Goal: Information Seeking & Learning: Learn about a topic

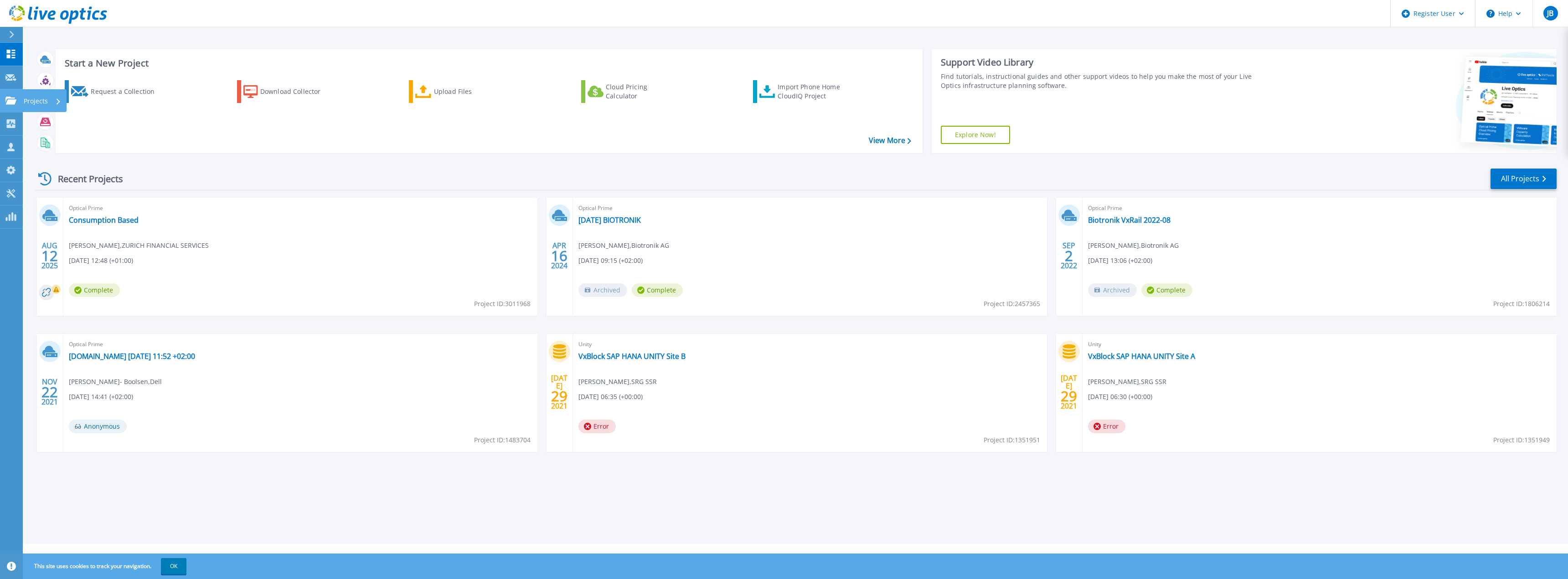
click at [9, 103] on icon at bounding box center [11, 100] width 11 height 8
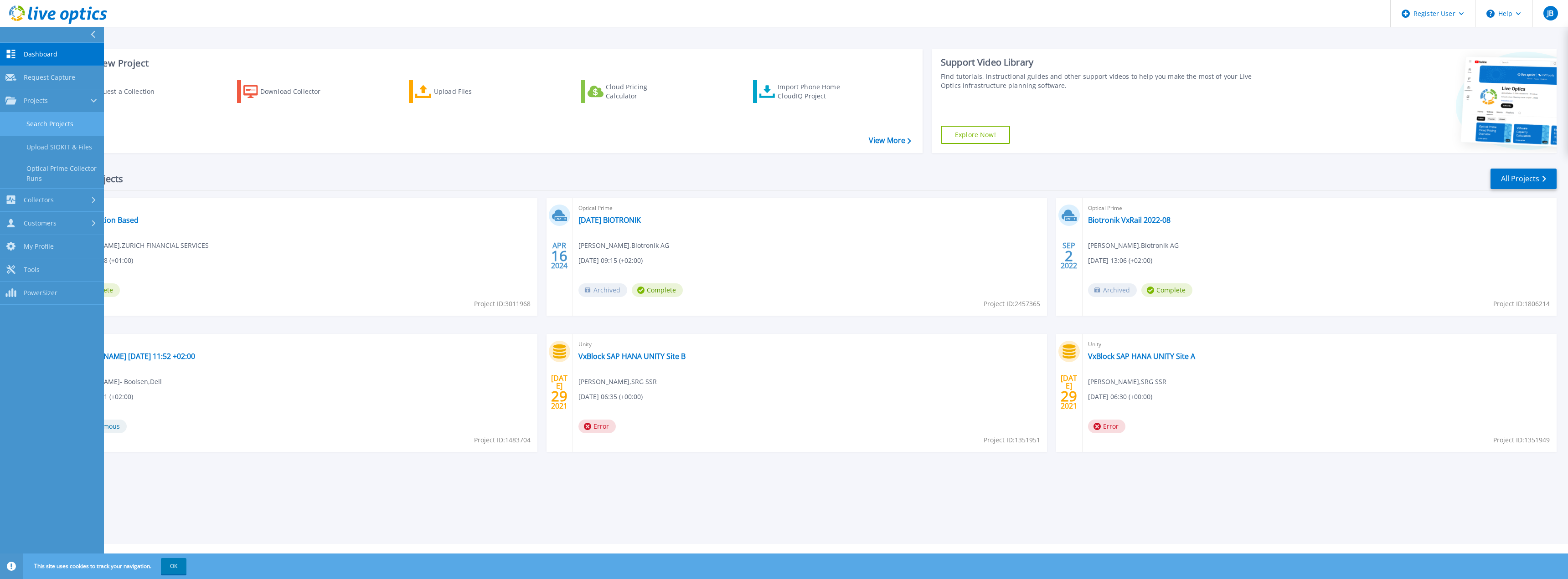
click at [54, 121] on link "Search Projects" at bounding box center [52, 124] width 104 height 23
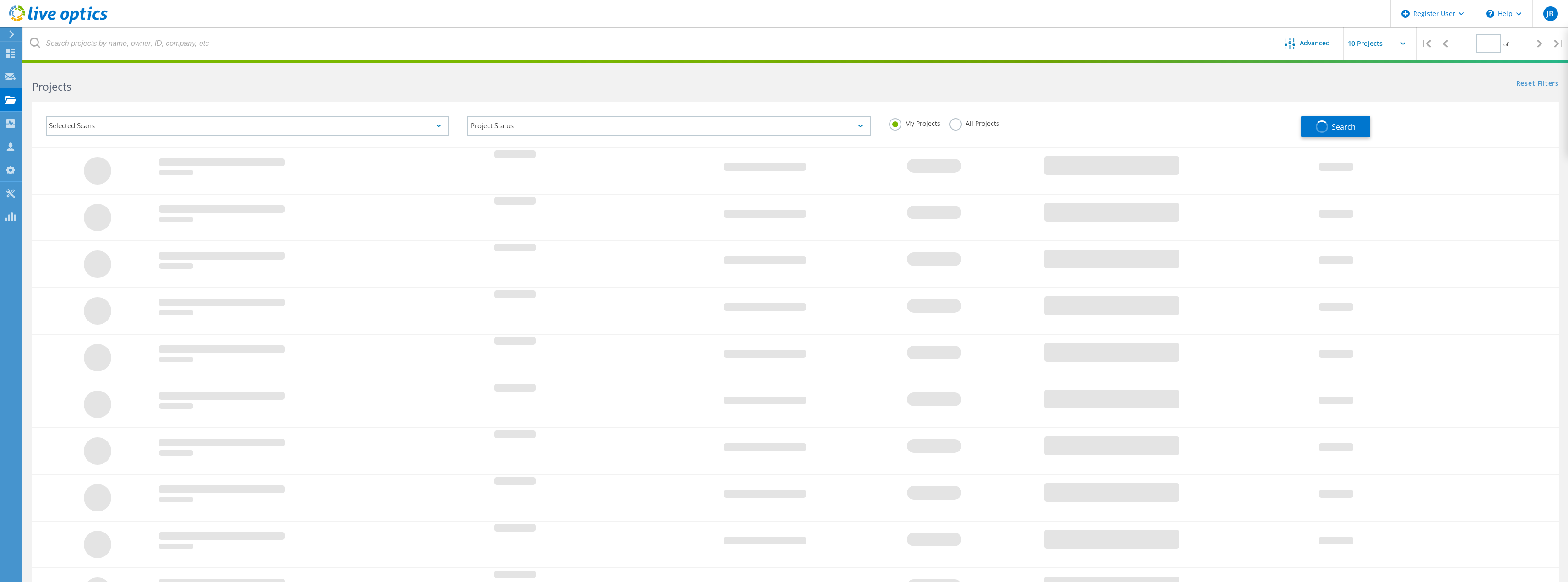
type input "1"
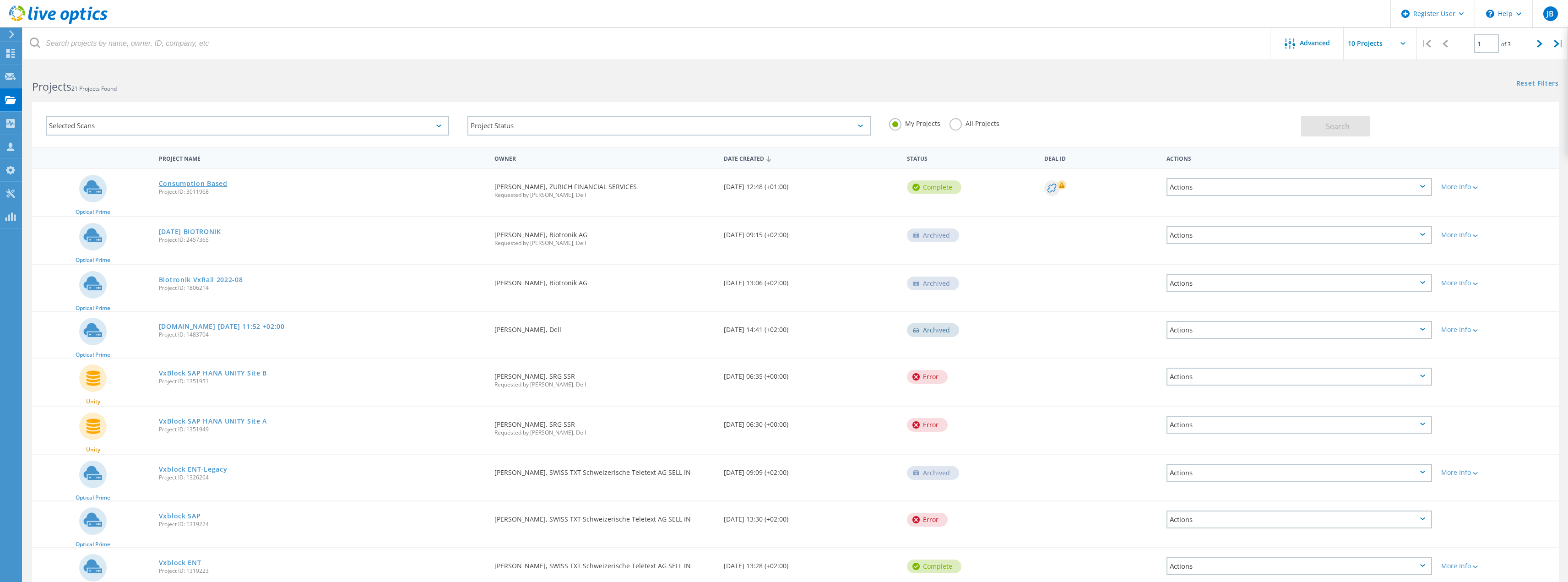
click at [194, 181] on link "Consumption Based" at bounding box center [193, 183] width 68 height 6
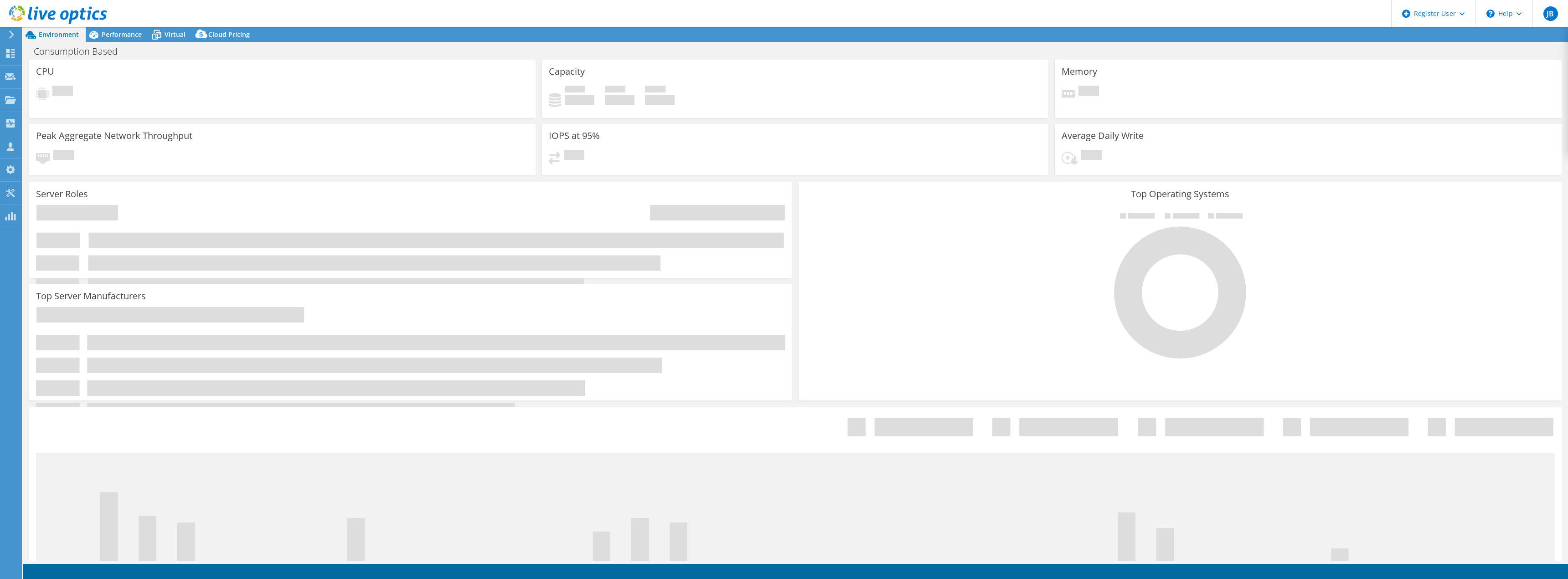
select select "USD"
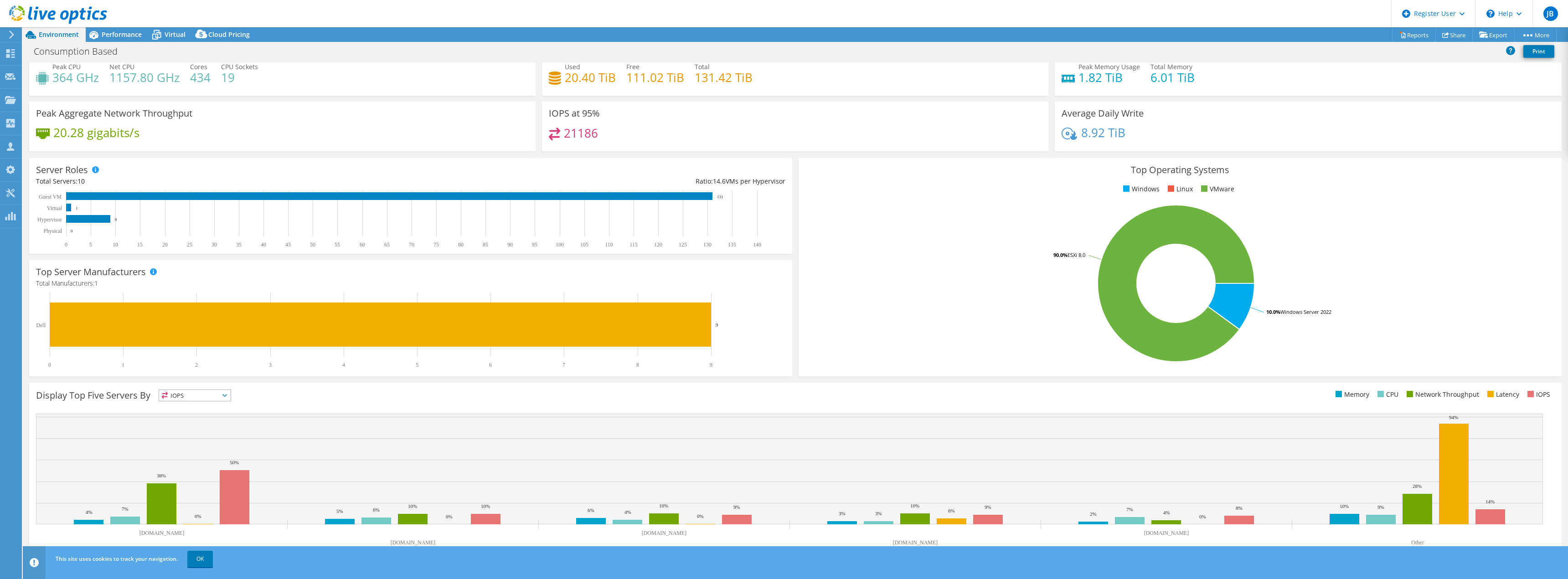
scroll to position [29, 0]
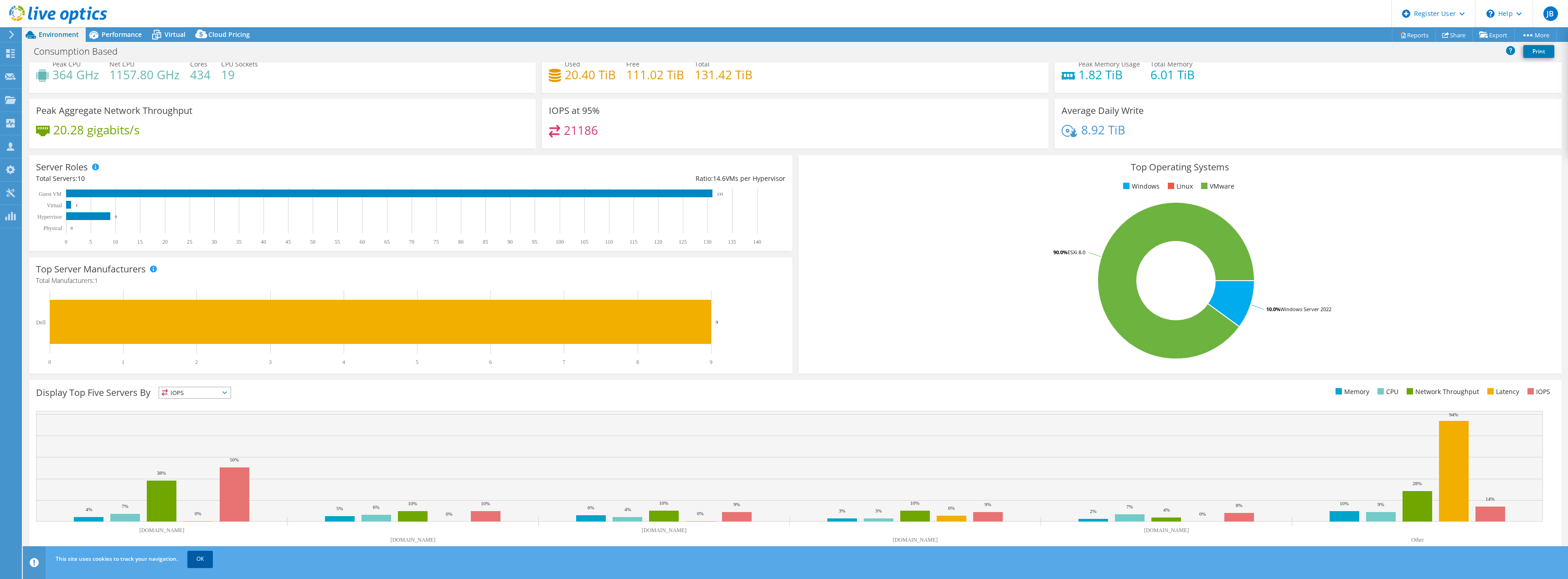
click at [198, 564] on link "OK" at bounding box center [200, 558] width 26 height 16
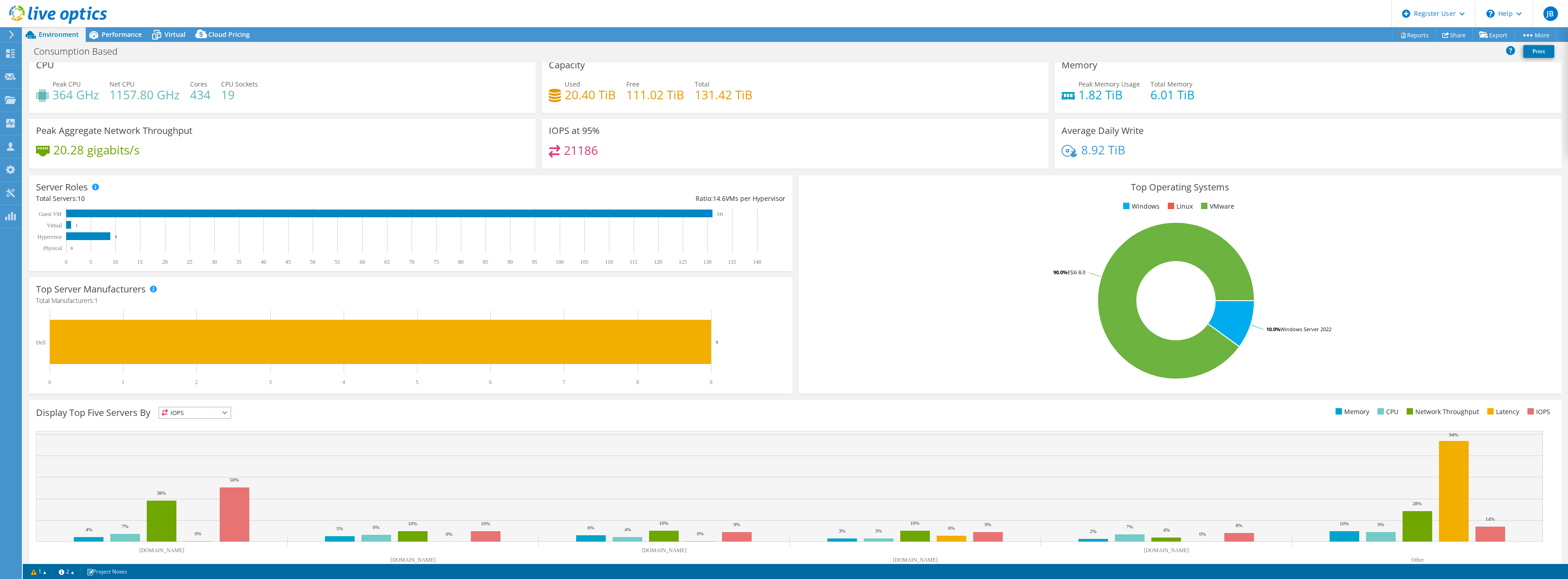
scroll to position [0, 0]
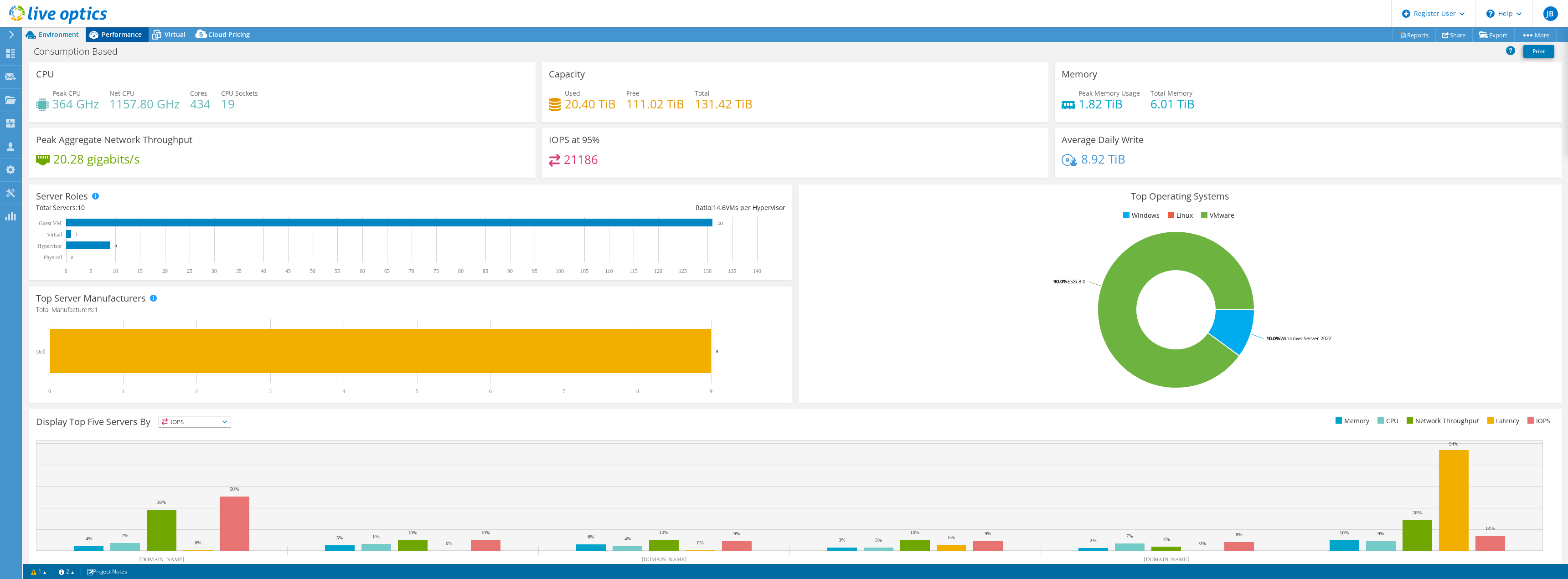
click at [133, 38] on span "Performance" at bounding box center [122, 34] width 40 height 9
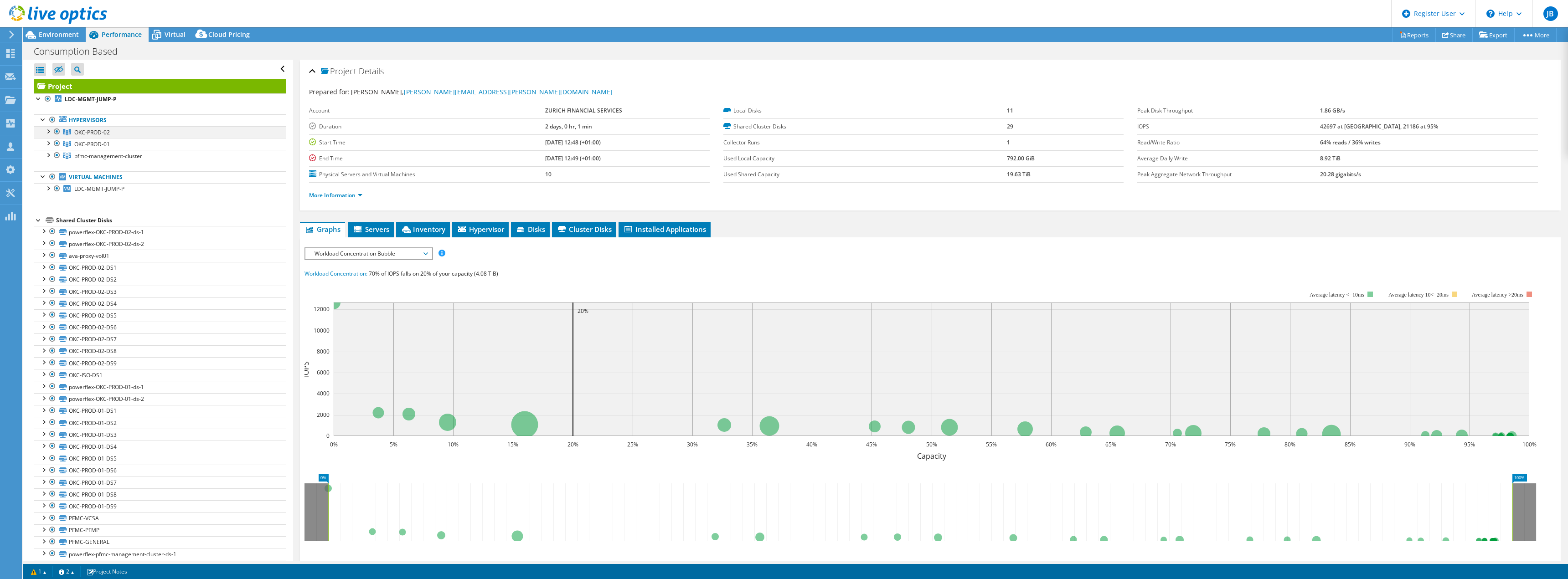
click at [46, 132] on div at bounding box center [47, 130] width 9 height 9
click at [380, 226] on span "Servers" at bounding box center [371, 229] width 37 height 9
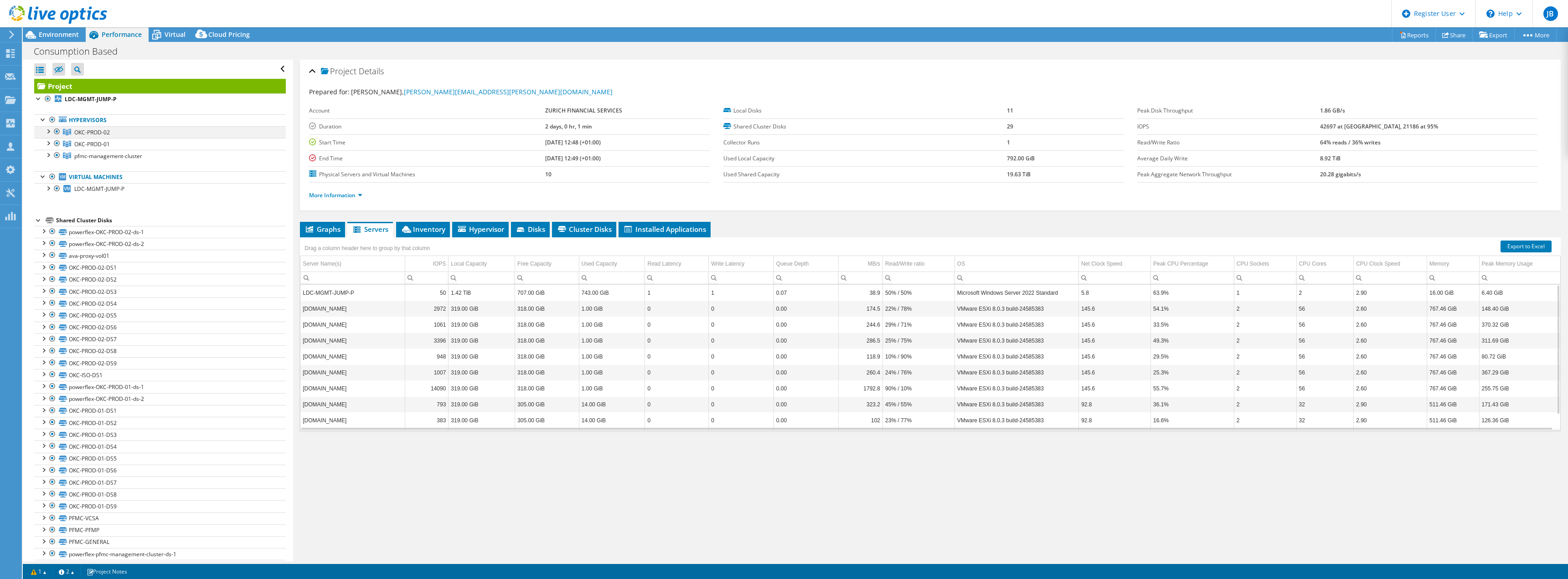
click at [46, 132] on div at bounding box center [47, 130] width 9 height 9
click at [51, 147] on div at bounding box center [47, 142] width 9 height 9
click at [51, 158] on div at bounding box center [47, 154] width 9 height 9
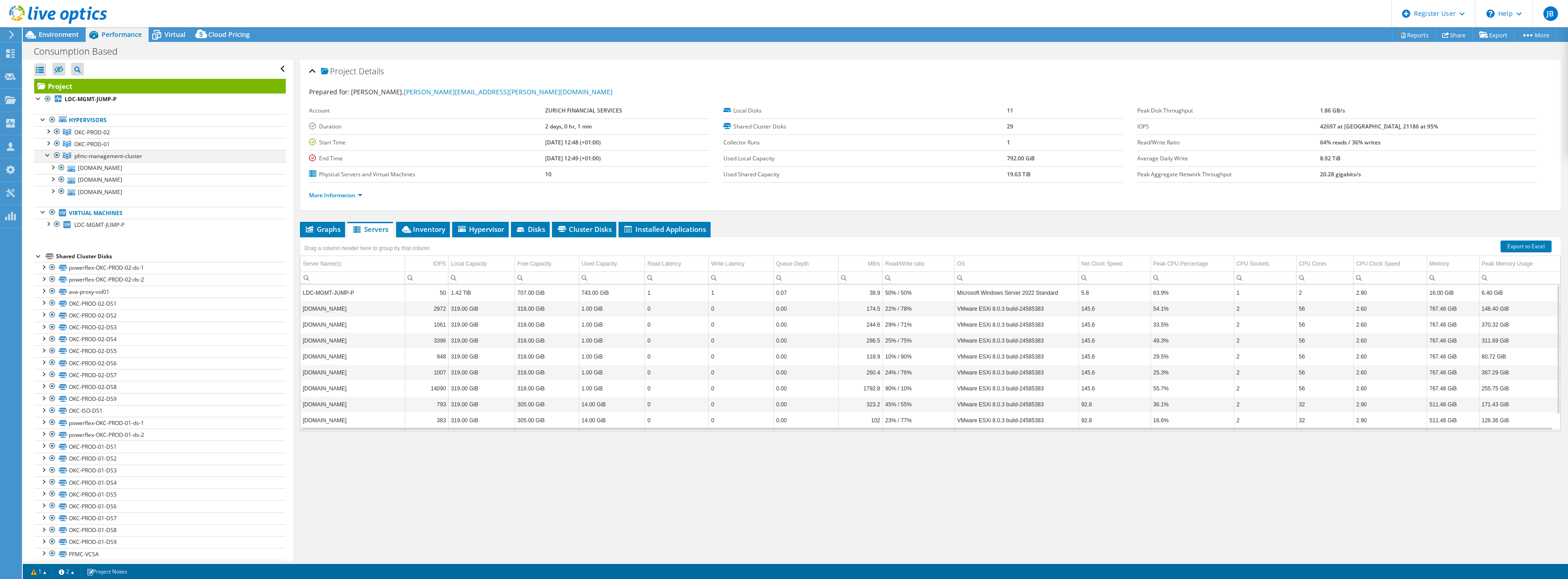
click at [50, 157] on div at bounding box center [47, 154] width 9 height 9
click at [674, 225] on span "Installed Applications" at bounding box center [665, 229] width 83 height 9
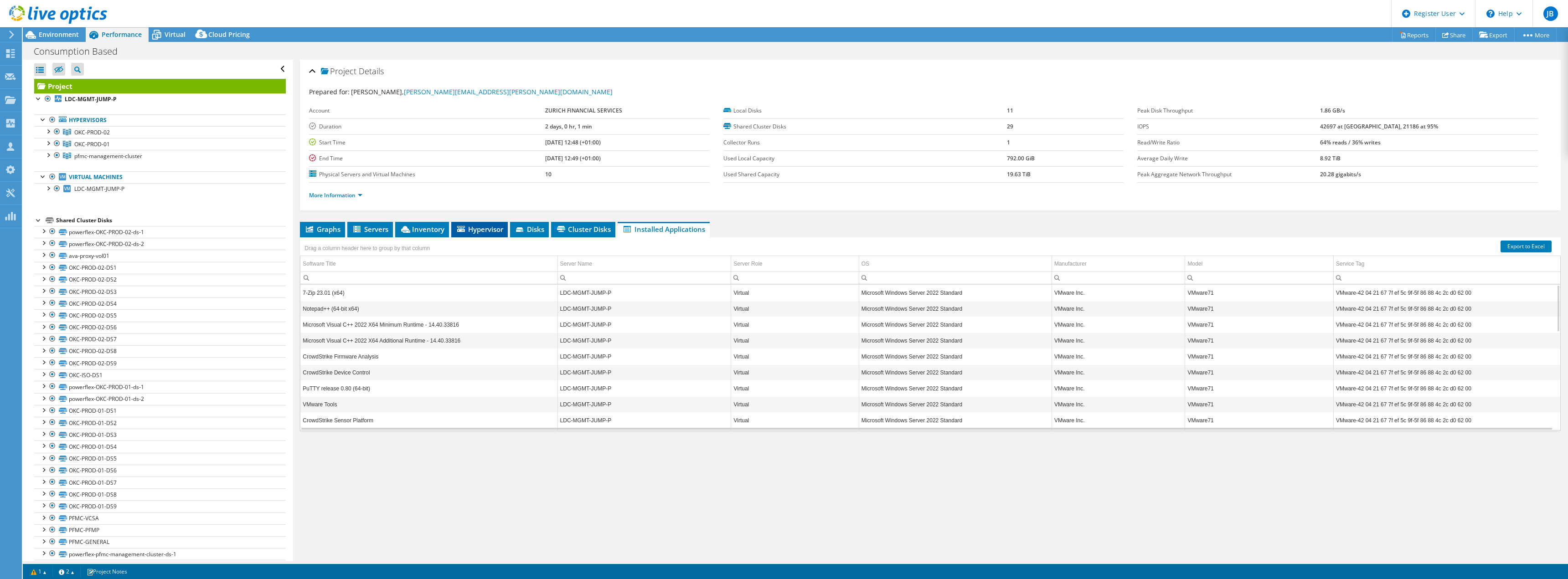
click at [478, 231] on span "Hypervisor" at bounding box center [480, 229] width 47 height 9
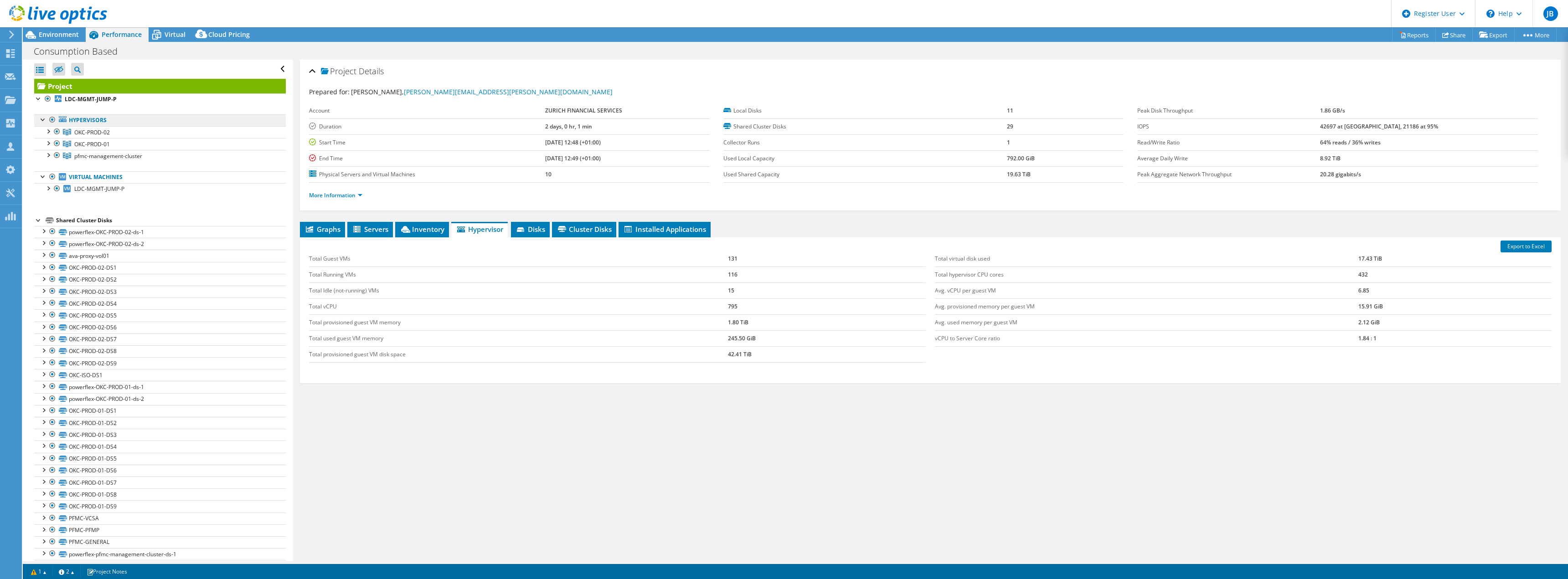
click at [84, 121] on link "Hypervisors" at bounding box center [159, 120] width 251 height 12
click at [66, 99] on b "LDC-MGMT-JUMP-P" at bounding box center [90, 99] width 52 height 8
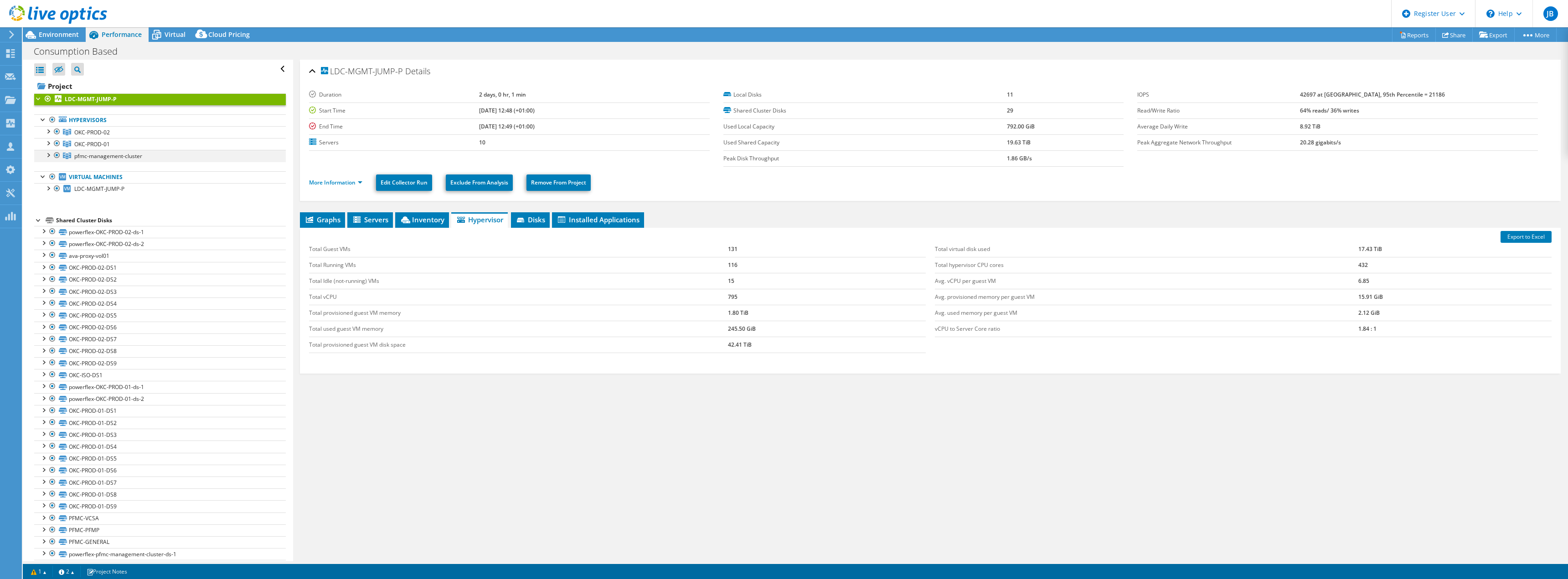
click at [48, 155] on div at bounding box center [47, 154] width 9 height 9
drag, startPoint x: 59, startPoint y: 33, endPoint x: 66, endPoint y: 35, distance: 7.3
click at [59, 33] on span "Environment" at bounding box center [59, 34] width 40 height 9
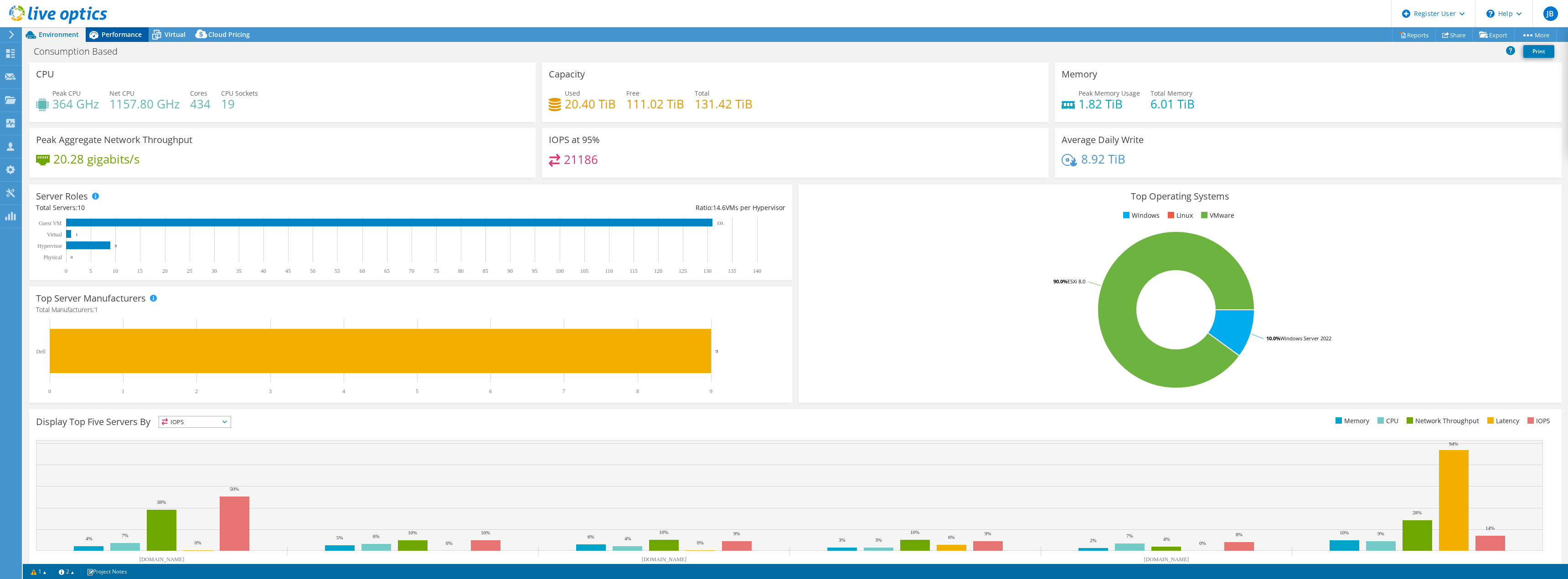
click at [121, 35] on span "Performance" at bounding box center [122, 34] width 40 height 9
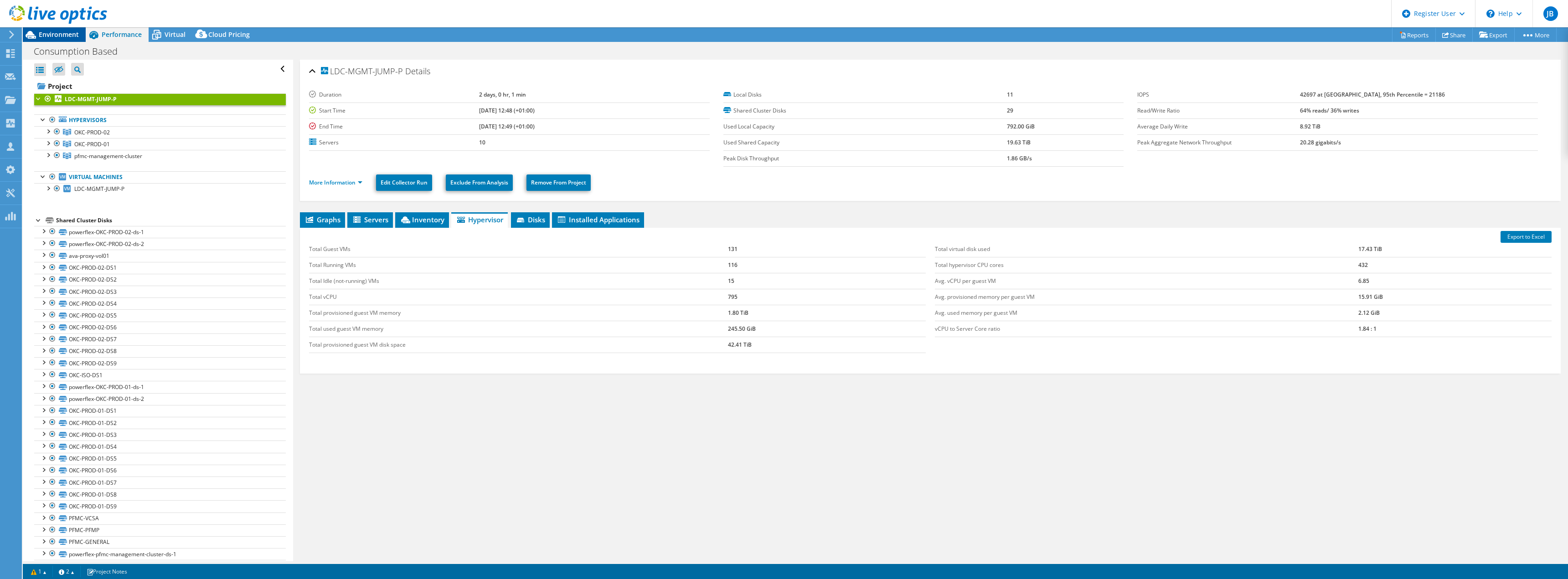
click at [50, 33] on span "Environment" at bounding box center [59, 34] width 40 height 9
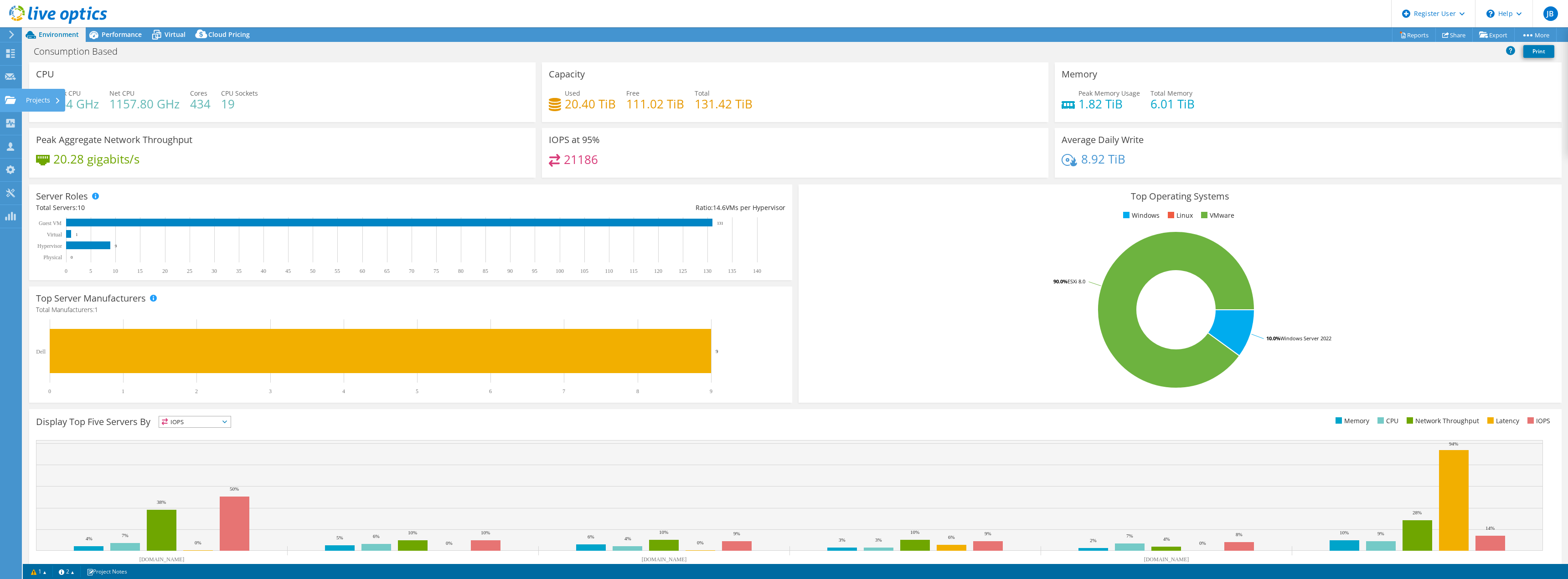
click at [30, 99] on div "Projects" at bounding box center [43, 100] width 44 height 23
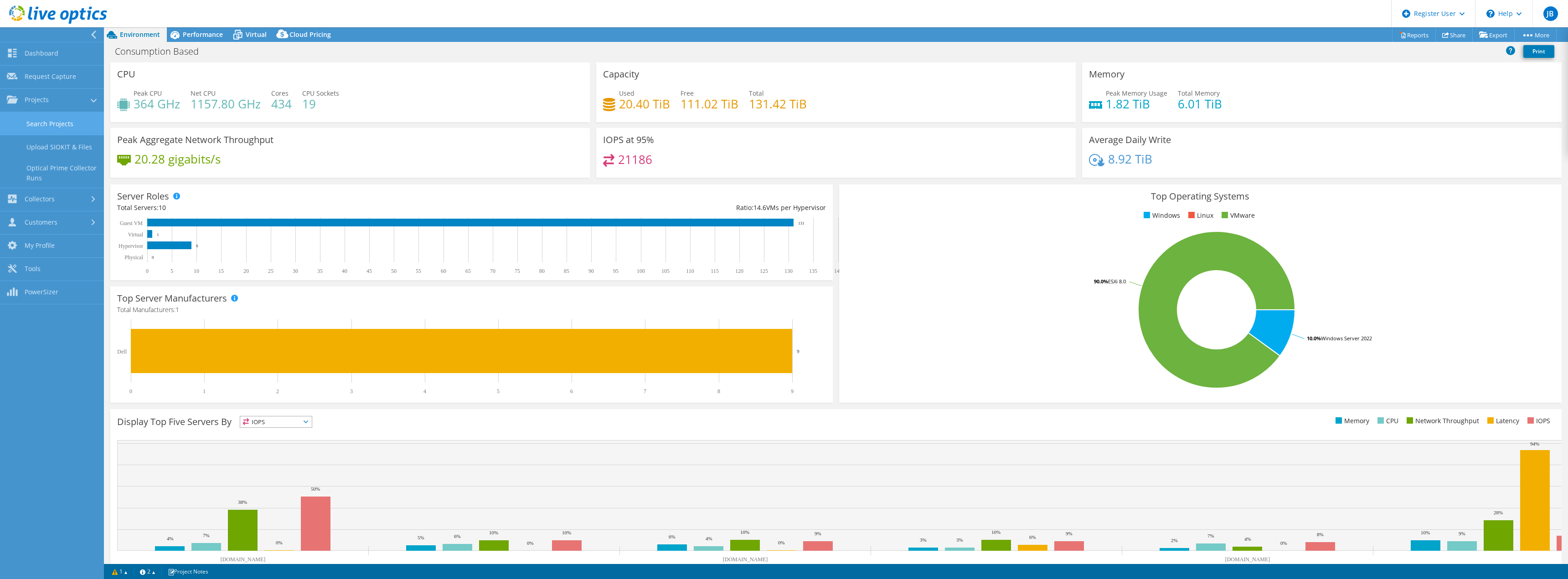
click at [68, 125] on link "Search Projects" at bounding box center [52, 123] width 104 height 23
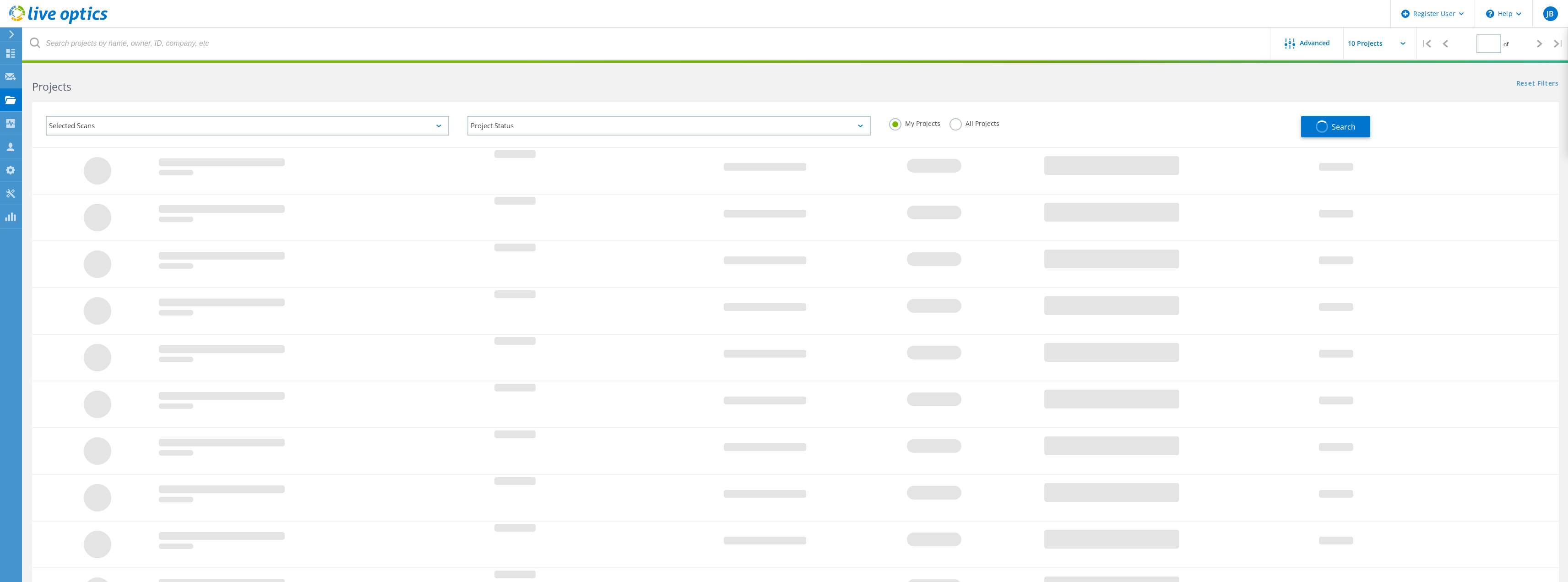
type input "1"
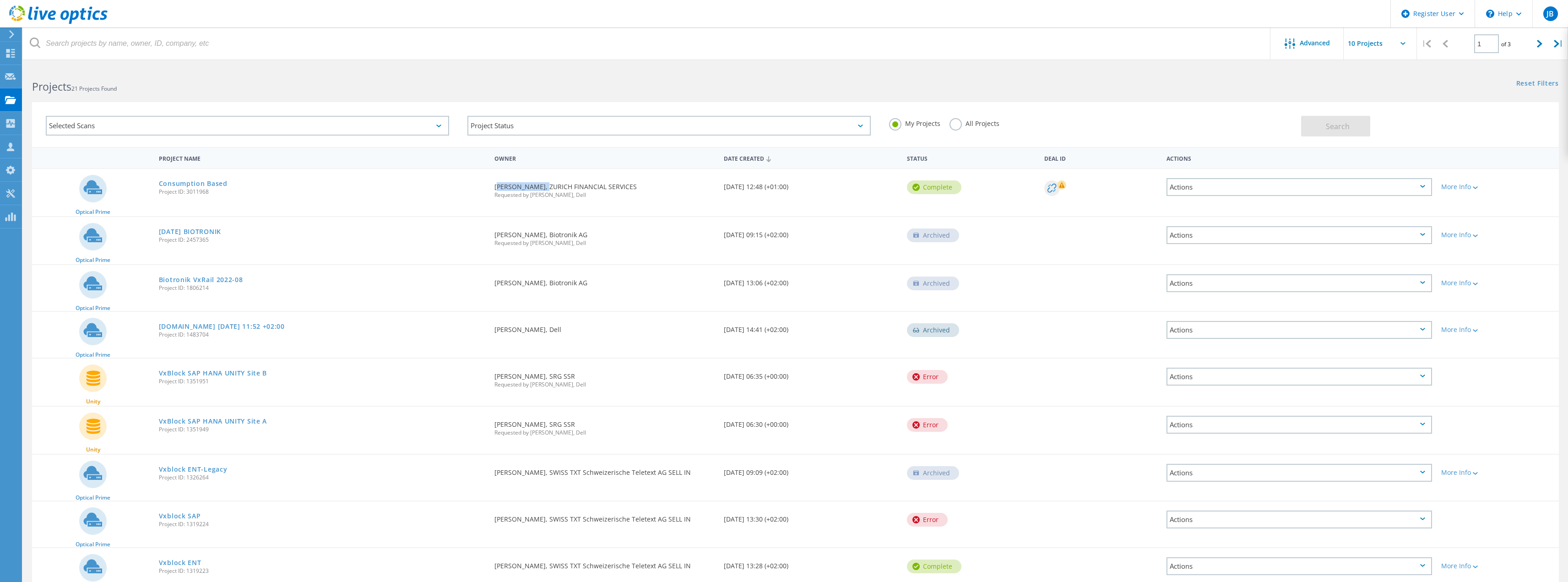
drag, startPoint x: 496, startPoint y: 185, endPoint x: 542, endPoint y: 183, distance: 46.0
click at [542, 183] on div "Requested By [PERSON_NAME], ZURICH FINANCIAL SERVICES Requested by [PERSON_NAME…" at bounding box center [604, 188] width 229 height 38
click at [544, 183] on div "Requested By [PERSON_NAME], ZURICH FINANCIAL SERVICES Requested by [PERSON_NAME…" at bounding box center [604, 188] width 229 height 38
click at [515, 186] on div "Requested By Wade Williamson, ZURICH FINANCIAL SERVICES Requested by Juerg Beck…" at bounding box center [604, 188] width 229 height 38
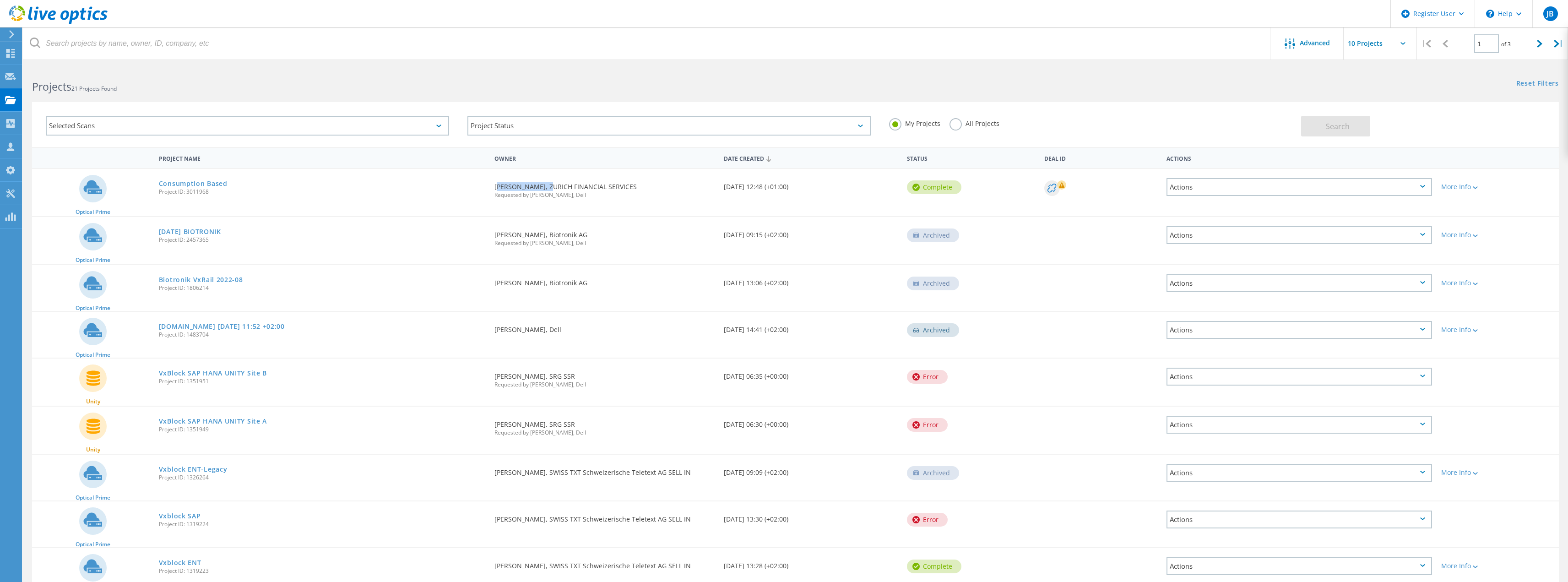
drag, startPoint x: 493, startPoint y: 186, endPoint x: 545, endPoint y: 186, distance: 52.0
click at [545, 186] on div "Requested By Wade Williamson, ZURICH FINANCIAL SERVICES Requested by Juerg Beck…" at bounding box center [604, 188] width 229 height 38
copy div "Wade Williamson"
click at [367, 120] on div "Selected Scans" at bounding box center [248, 125] width 403 height 20
click at [480, 72] on div "Projects 21 Projects Found" at bounding box center [408, 79] width 772 height 24
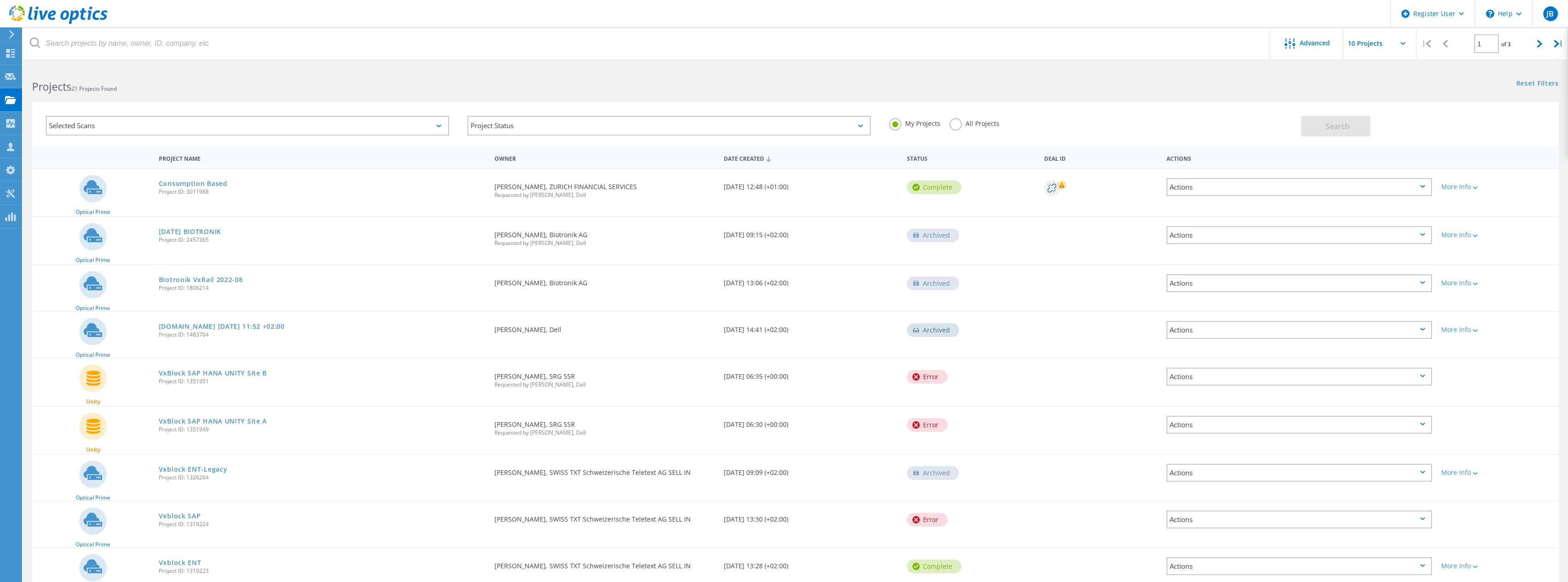
click at [957, 126] on label "All Projects" at bounding box center [974, 122] width 50 height 9
click at [0, 0] on input "All Projects" at bounding box center [0, 0] width 0 height 0
click at [513, 125] on div "Project Status" at bounding box center [669, 125] width 403 height 20
click at [256, 128] on div "Selected Scans" at bounding box center [248, 125] width 403 height 20
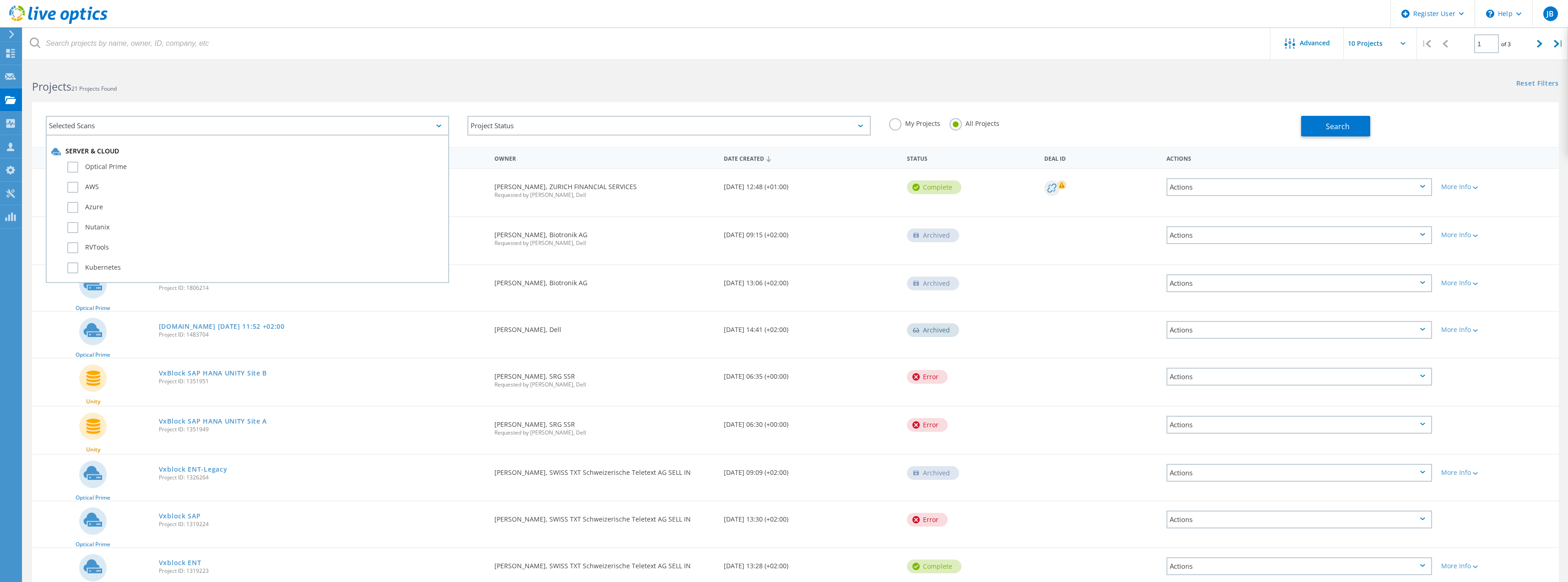
click at [368, 89] on h2 "Projects 21 Projects Found" at bounding box center [408, 87] width 754 height 15
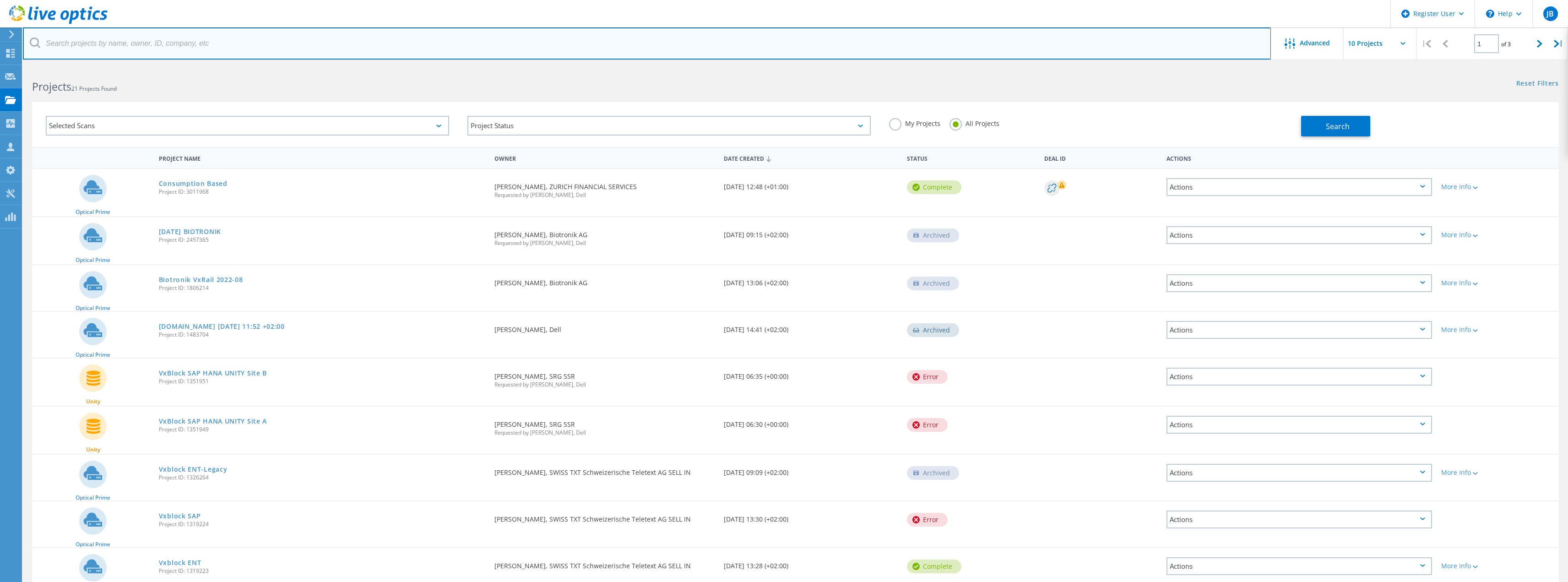
drag, startPoint x: 167, startPoint y: 49, endPoint x: 188, endPoint y: 50, distance: 21.0
click at [169, 49] on input "text" at bounding box center [646, 43] width 1248 height 32
paste input "Wade Williamson"
type input "Wade Williamson"
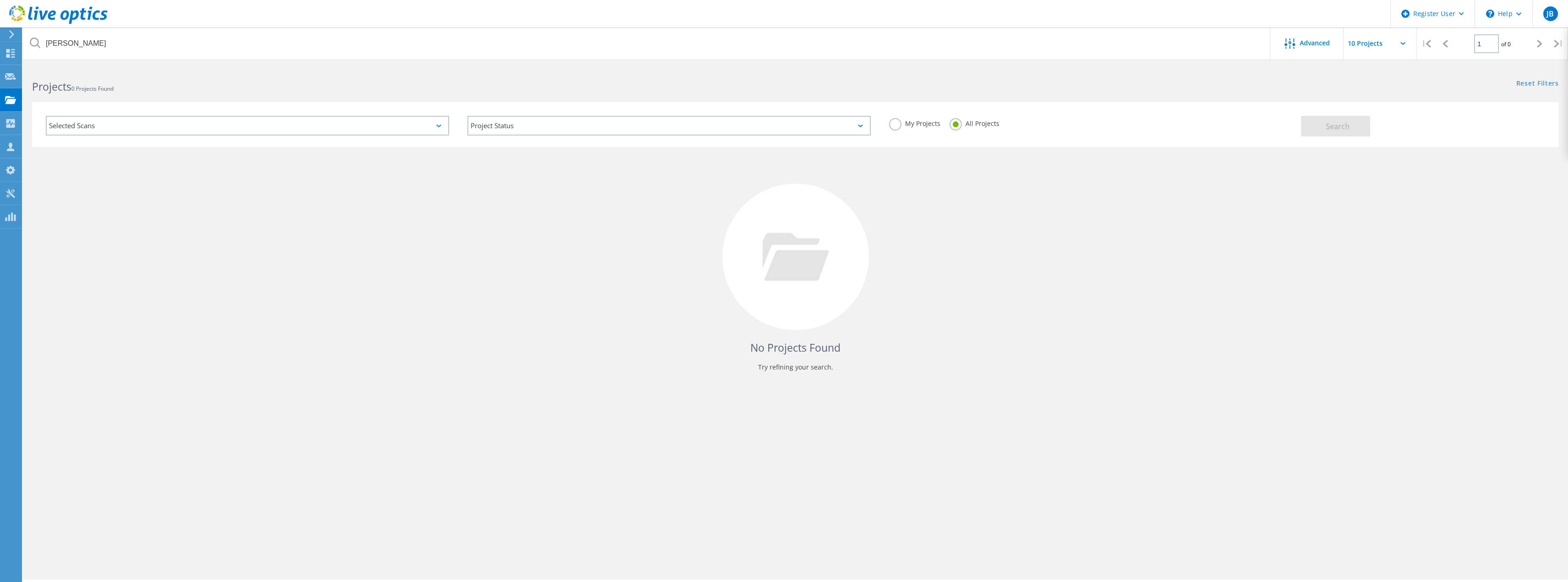
click at [197, 61] on html "Register User \n Help Explore Helpful Articles Contact Support JB Dell User Jue…" at bounding box center [784, 303] width 1568 height 607
click at [1539, 82] on link "Reset Filters" at bounding box center [1537, 84] width 43 height 8
click at [1538, 82] on link "Reset Filters" at bounding box center [1537, 84] width 43 height 8
click at [11, 97] on use at bounding box center [10, 100] width 11 height 8
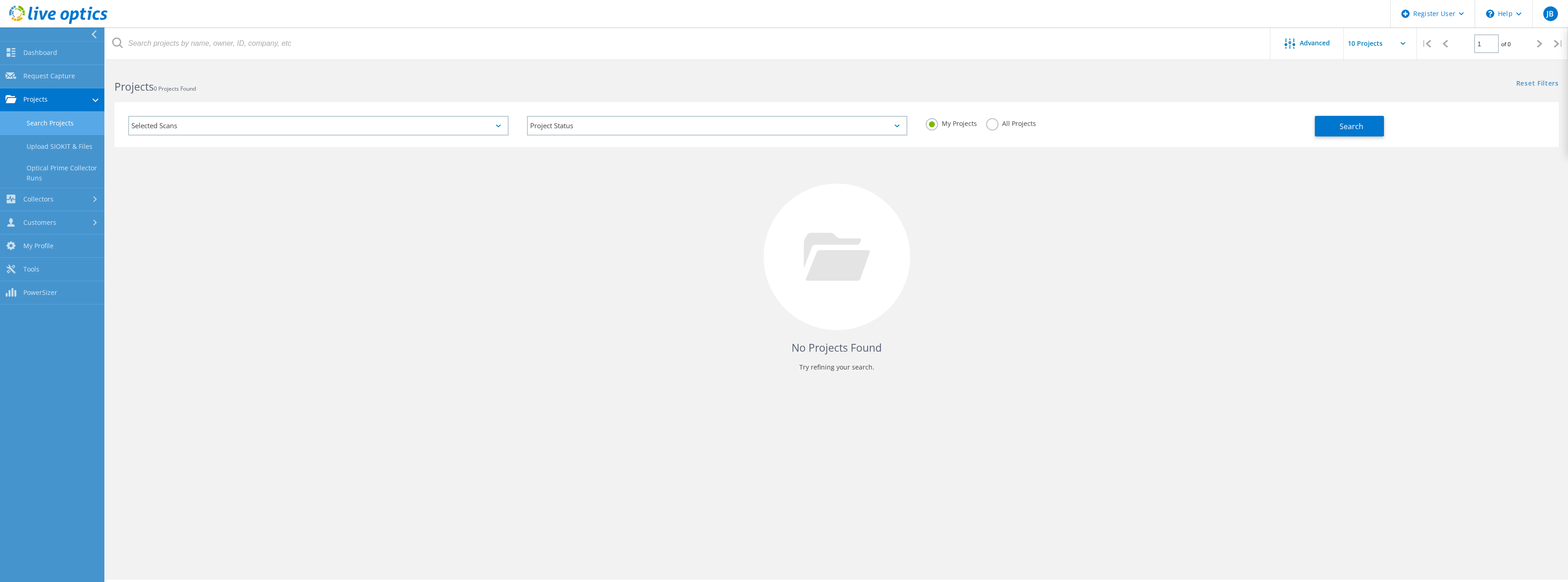
click at [291, 127] on div "Selected Scans" at bounding box center [318, 125] width 380 height 20
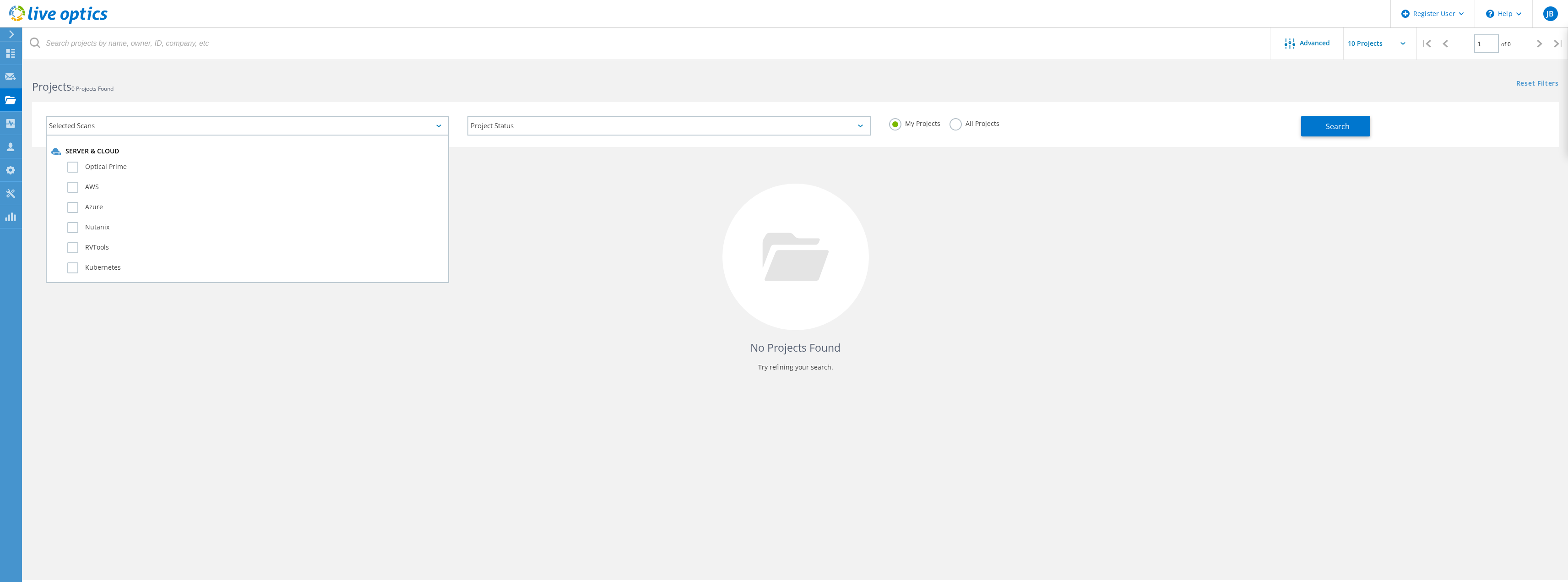
click at [289, 83] on h2 "Projects 0 Projects Found" at bounding box center [408, 87] width 754 height 15
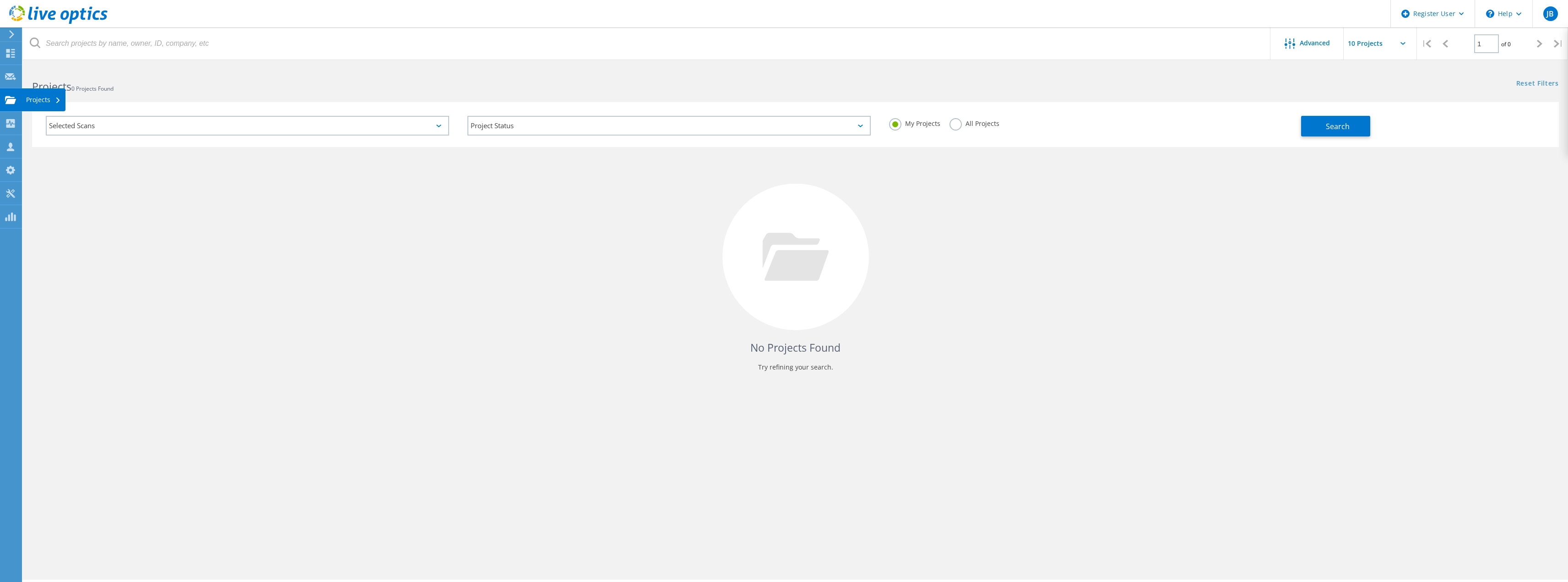
click at [44, 98] on div "Projects" at bounding box center [43, 100] width 35 height 6
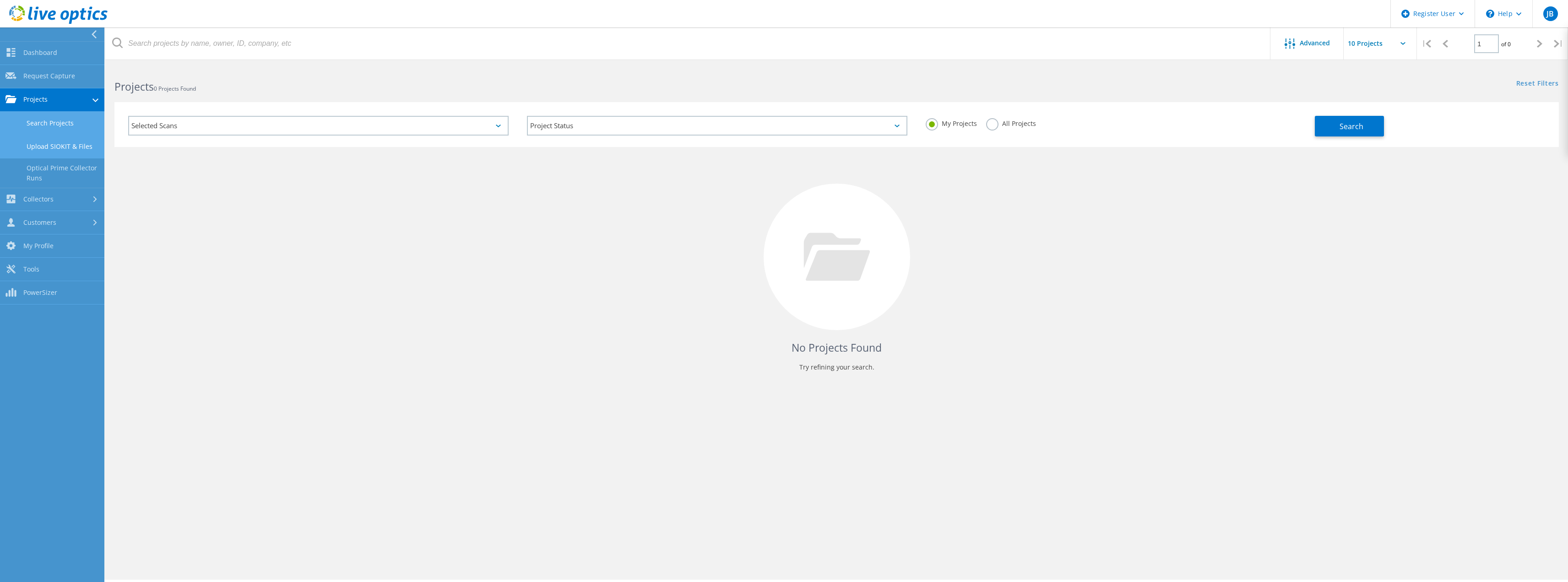
click at [52, 142] on link "Upload SIOKIT & Files" at bounding box center [52, 147] width 105 height 23
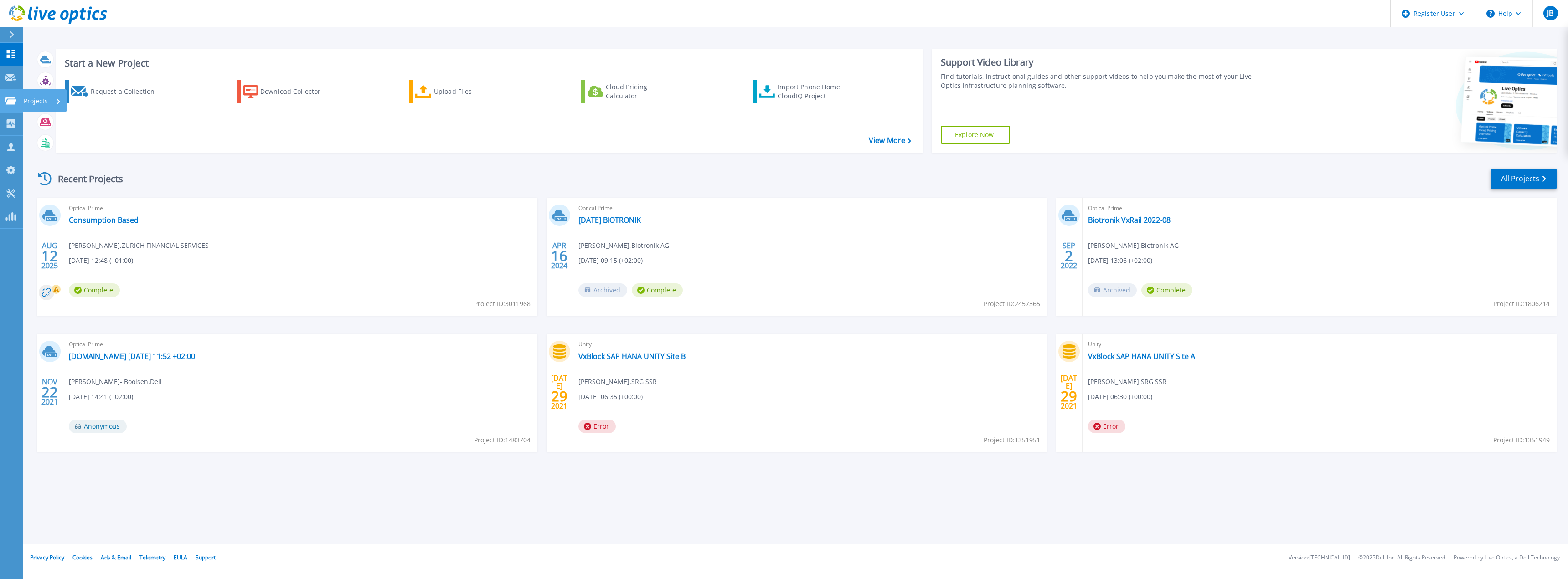
click at [43, 106] on p "Projects" at bounding box center [36, 101] width 24 height 24
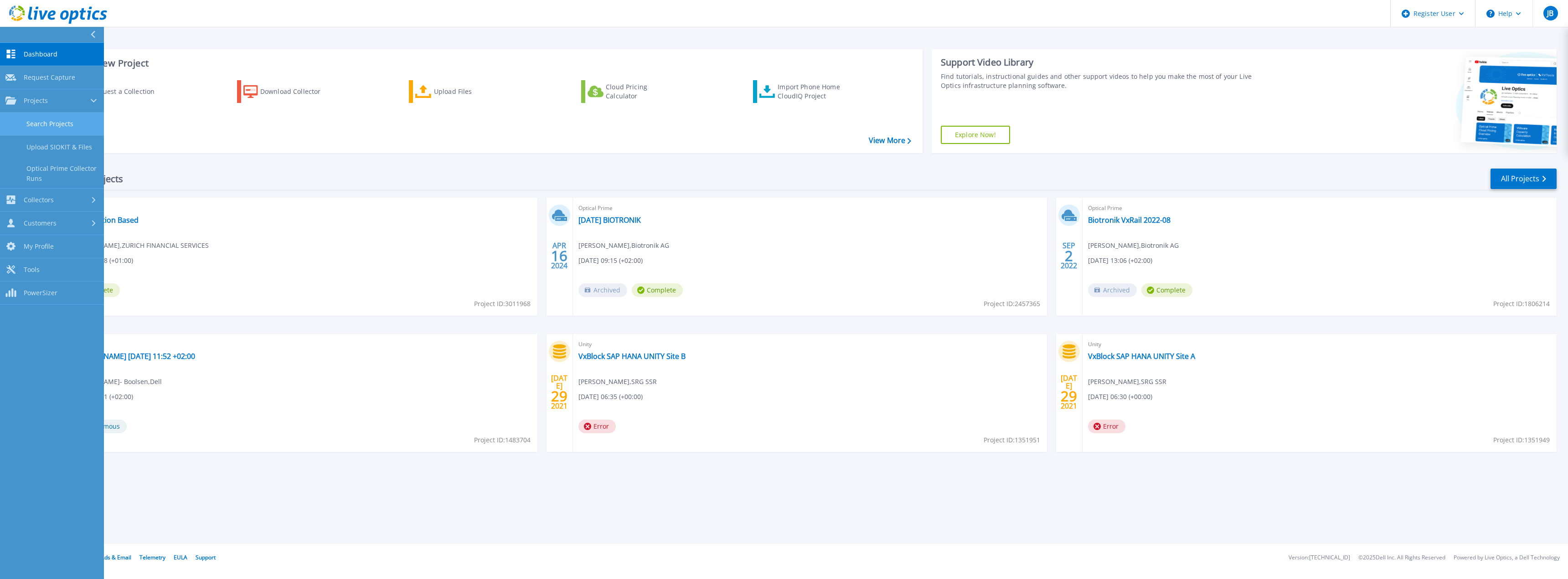
click at [57, 124] on link "Search Projects" at bounding box center [52, 124] width 104 height 23
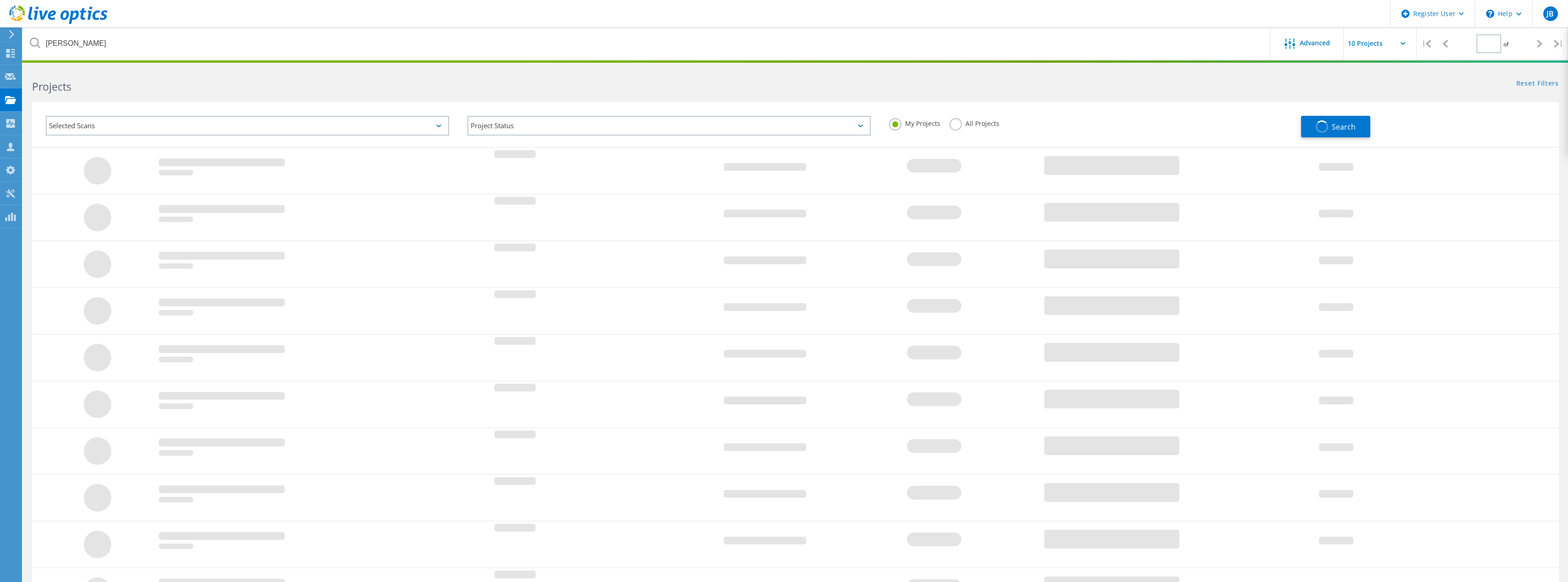
type input "1"
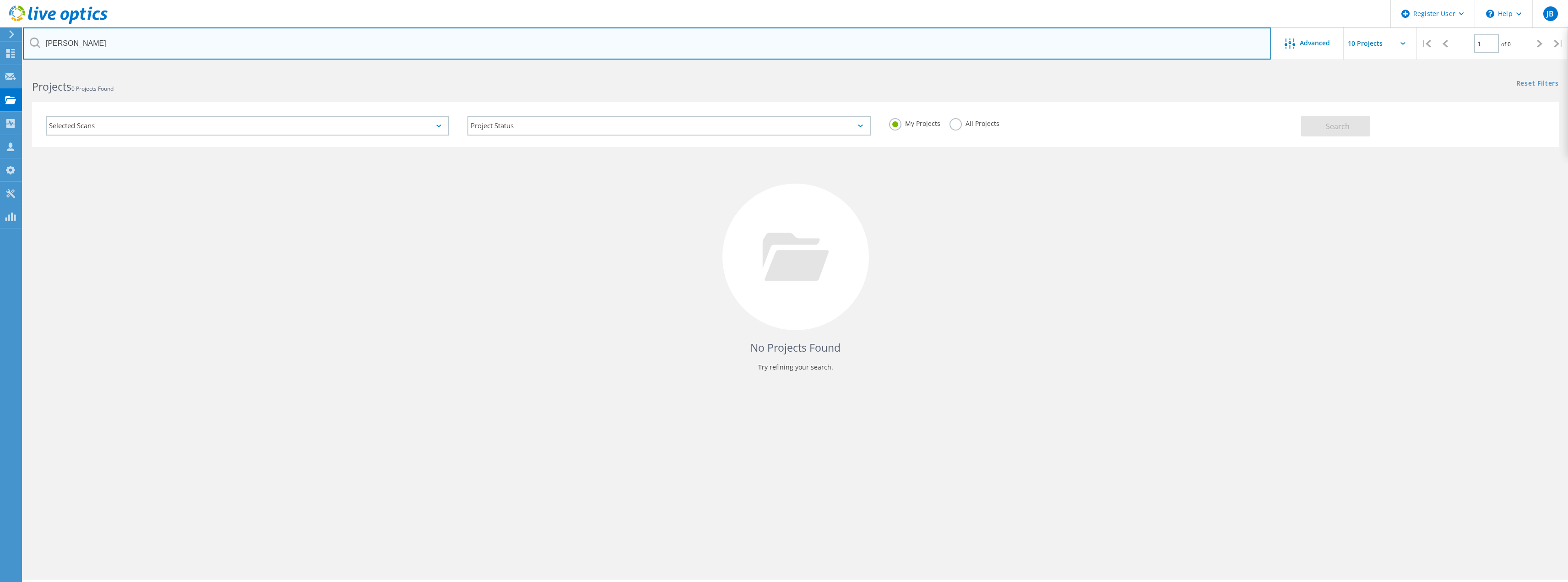
click at [737, 53] on input "[PERSON_NAME]" at bounding box center [646, 43] width 1248 height 32
drag, startPoint x: 721, startPoint y: 52, endPoint x: 43, endPoint y: 42, distance: 678.1
click at [43, 42] on input "[PERSON_NAME]" at bounding box center [646, 43] width 1248 height 32
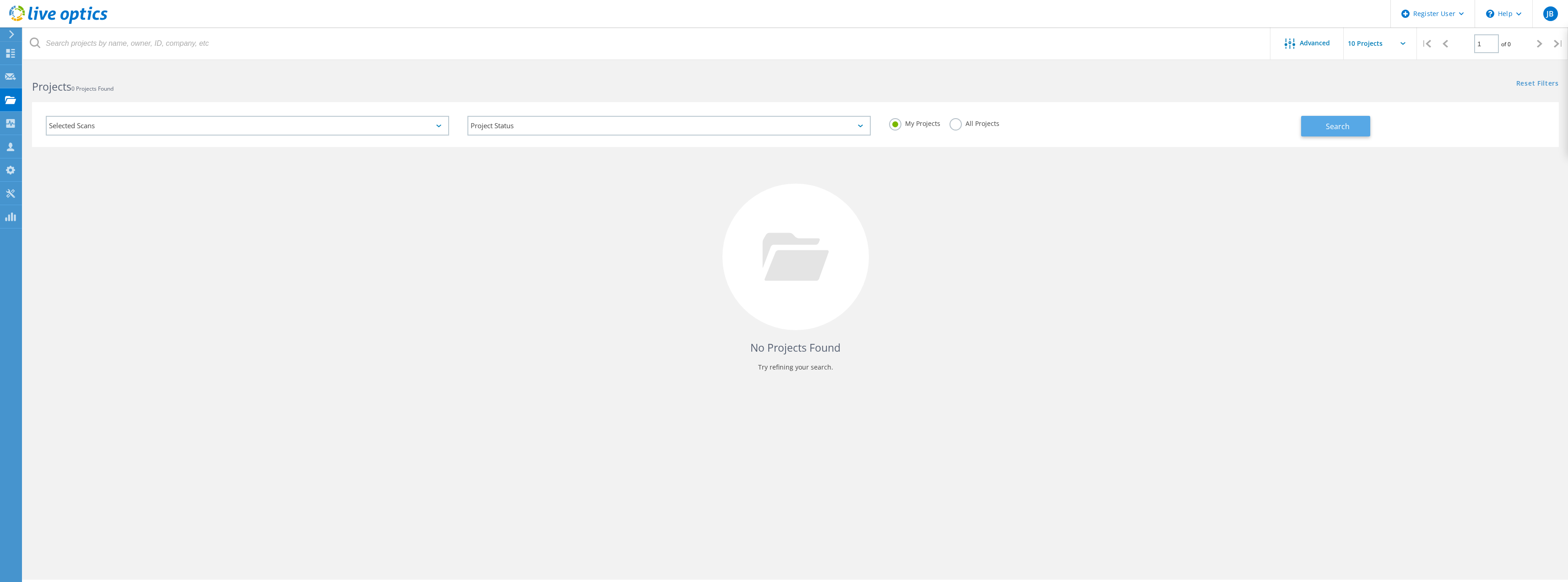
click at [1331, 130] on span "Search" at bounding box center [1338, 126] width 24 height 10
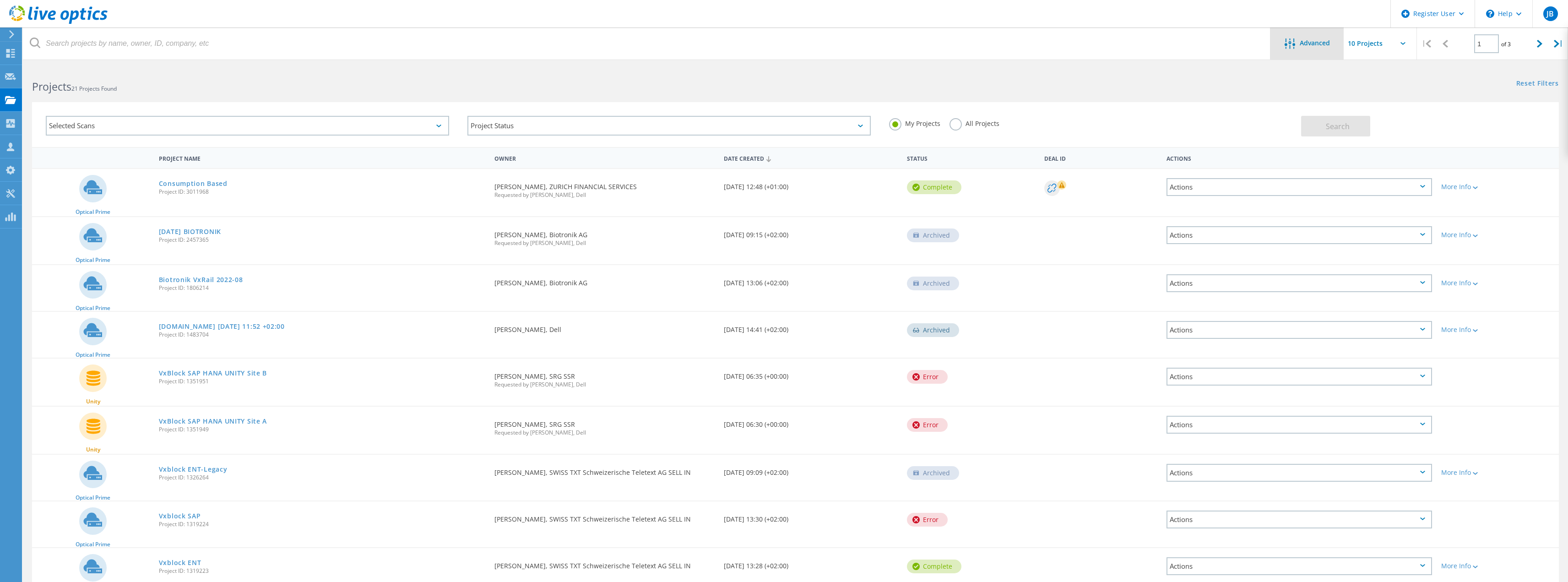
click at [1313, 49] on div "Advanced" at bounding box center [1307, 44] width 73 height 12
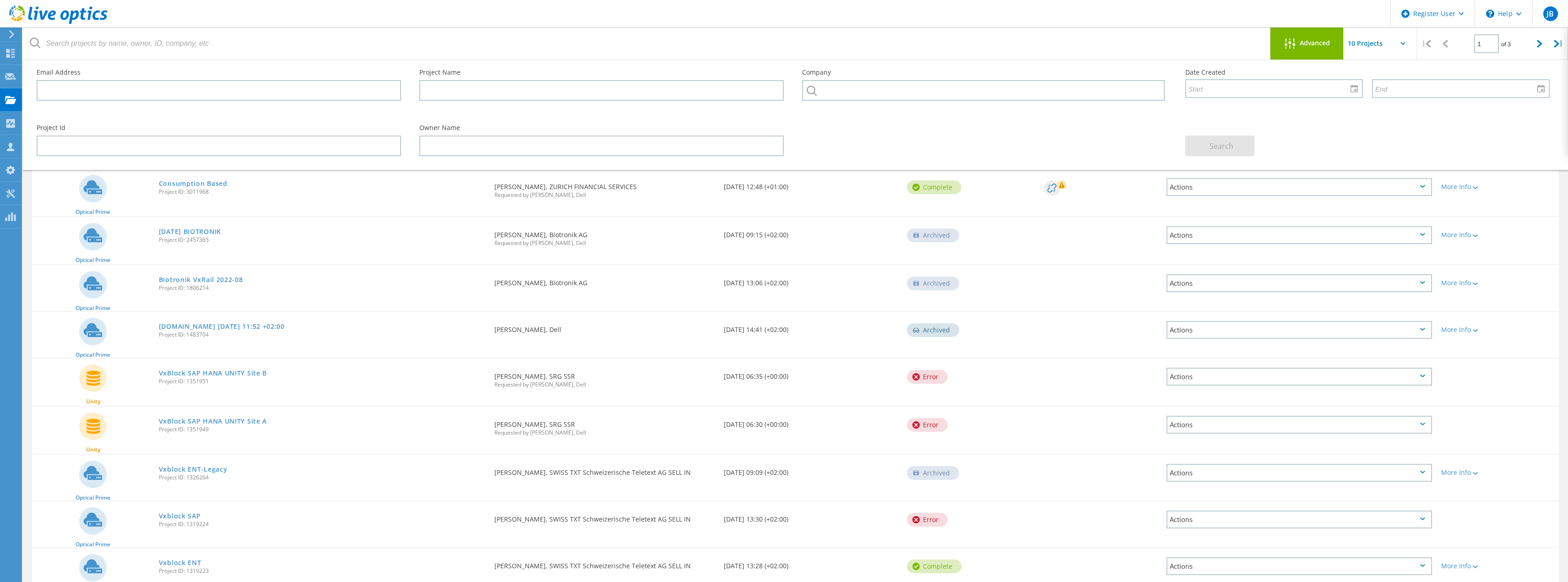
click at [424, 194] on span "Project ID: 3011968" at bounding box center [322, 191] width 327 height 6
click at [576, 185] on div "Requested By [PERSON_NAME], ZURICH FINANCIAL SERVICES Requested by [PERSON_NAME…" at bounding box center [604, 188] width 229 height 38
click at [557, 191] on div "Requested By [PERSON_NAME], ZURICH FINANCIAL SERVICES Requested by [PERSON_NAME…" at bounding box center [604, 188] width 229 height 38
click at [798, 189] on div "Date Created [DATE] 12:48 (+01:00)" at bounding box center [811, 183] width 183 height 30
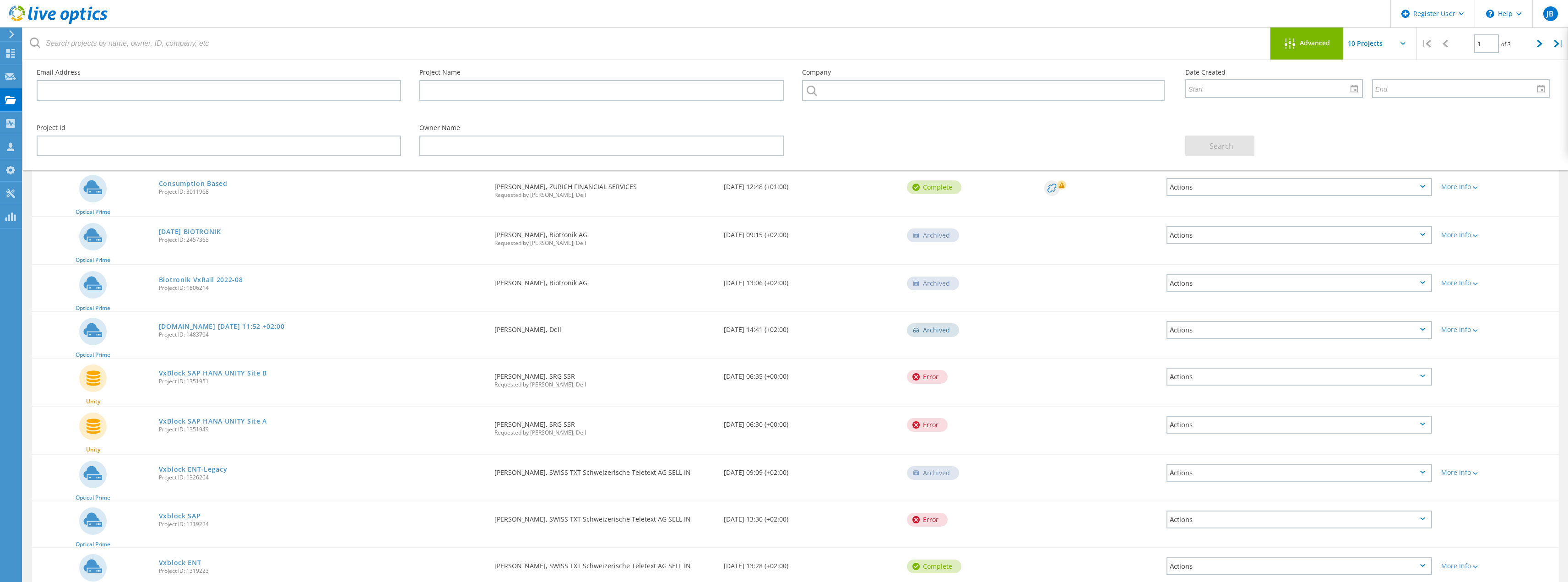
click at [1317, 45] on span "Advanced" at bounding box center [1314, 43] width 30 height 6
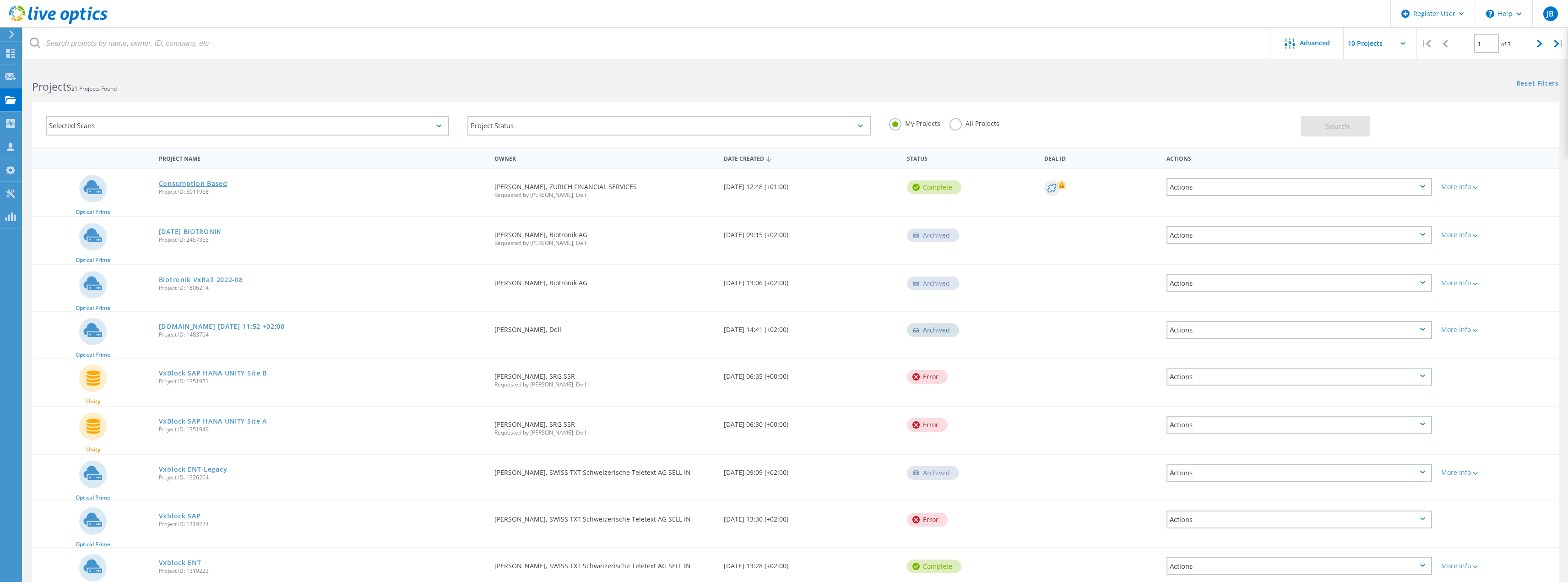
click at [189, 181] on link "Consumption Based" at bounding box center [193, 183] width 68 height 6
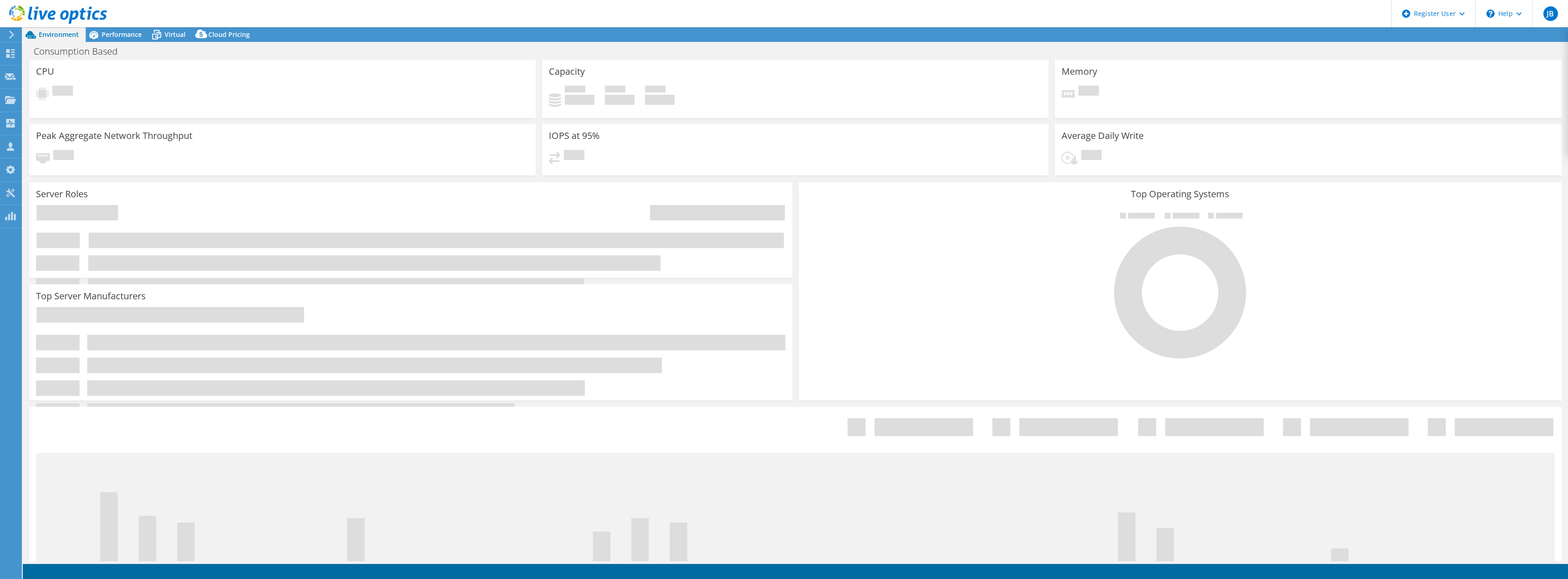
select select "USD"
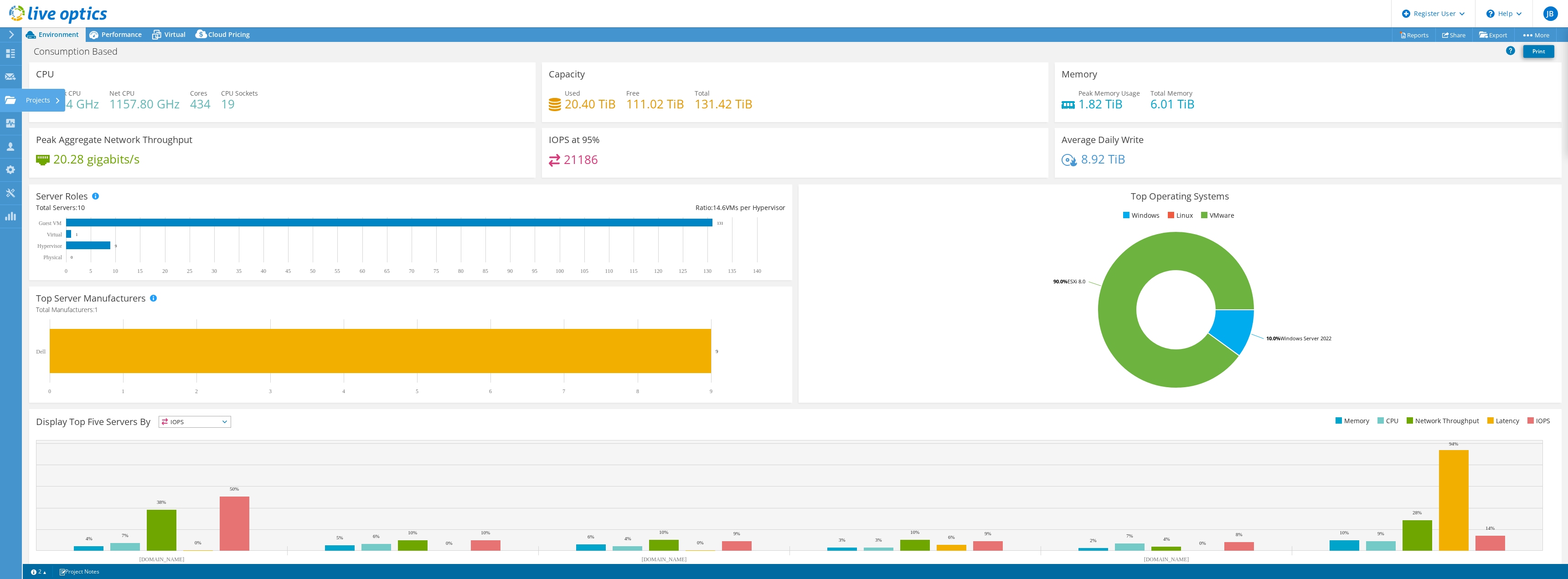
click at [40, 94] on div "Projects" at bounding box center [43, 100] width 44 height 23
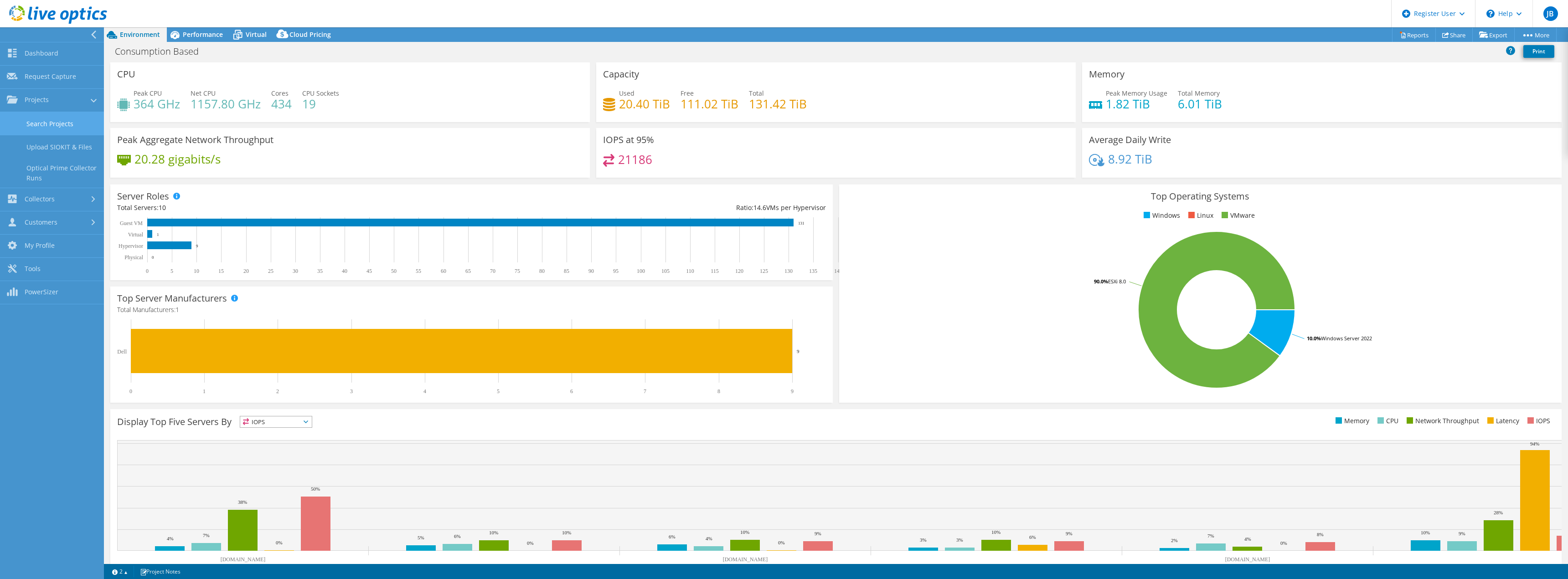
click at [70, 122] on link "Search Projects" at bounding box center [52, 123] width 104 height 23
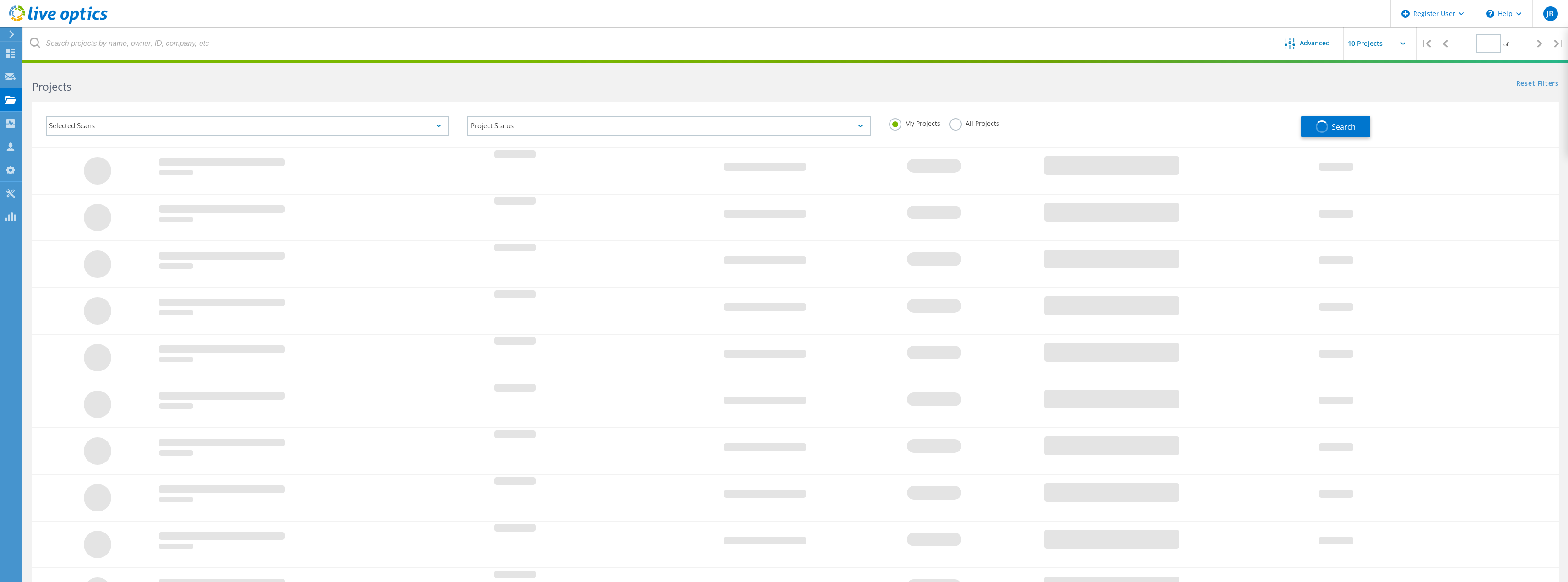
type input "1"
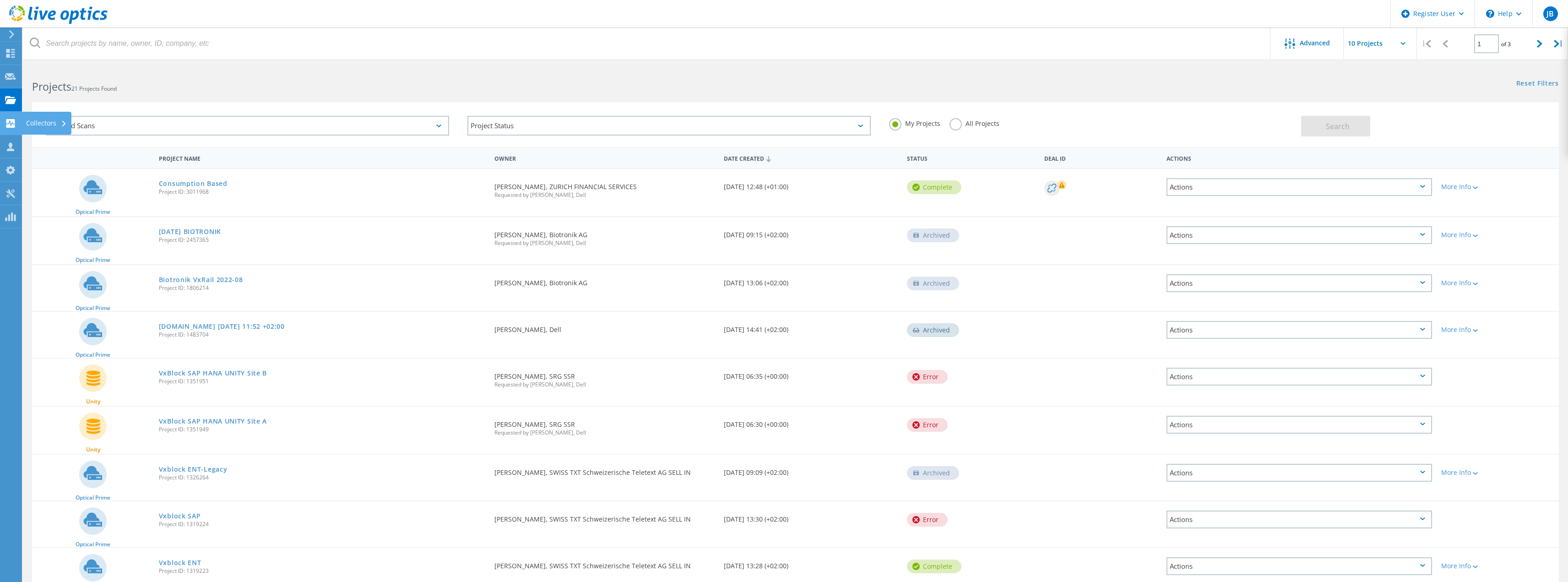
click at [40, 127] on div "Collectors" at bounding box center [46, 123] width 50 height 23
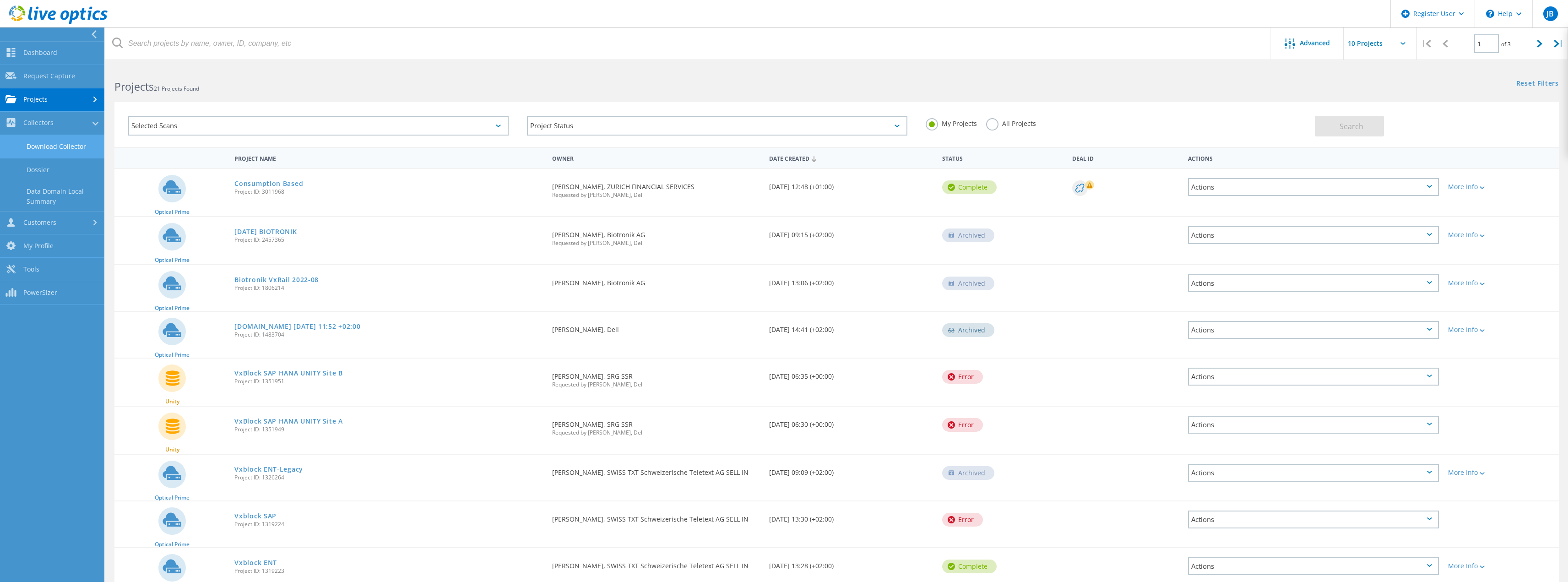
click at [67, 147] on link "Download Collector" at bounding box center [52, 147] width 105 height 23
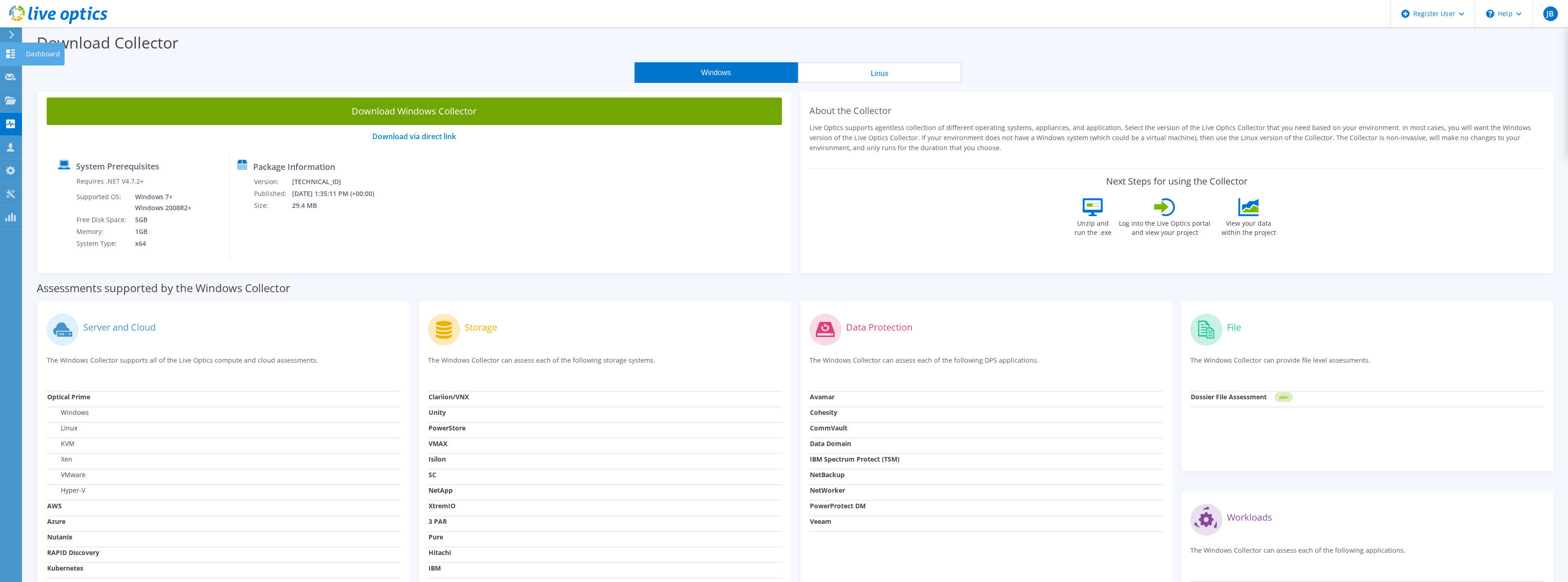
click at [8, 59] on div at bounding box center [10, 55] width 11 height 10
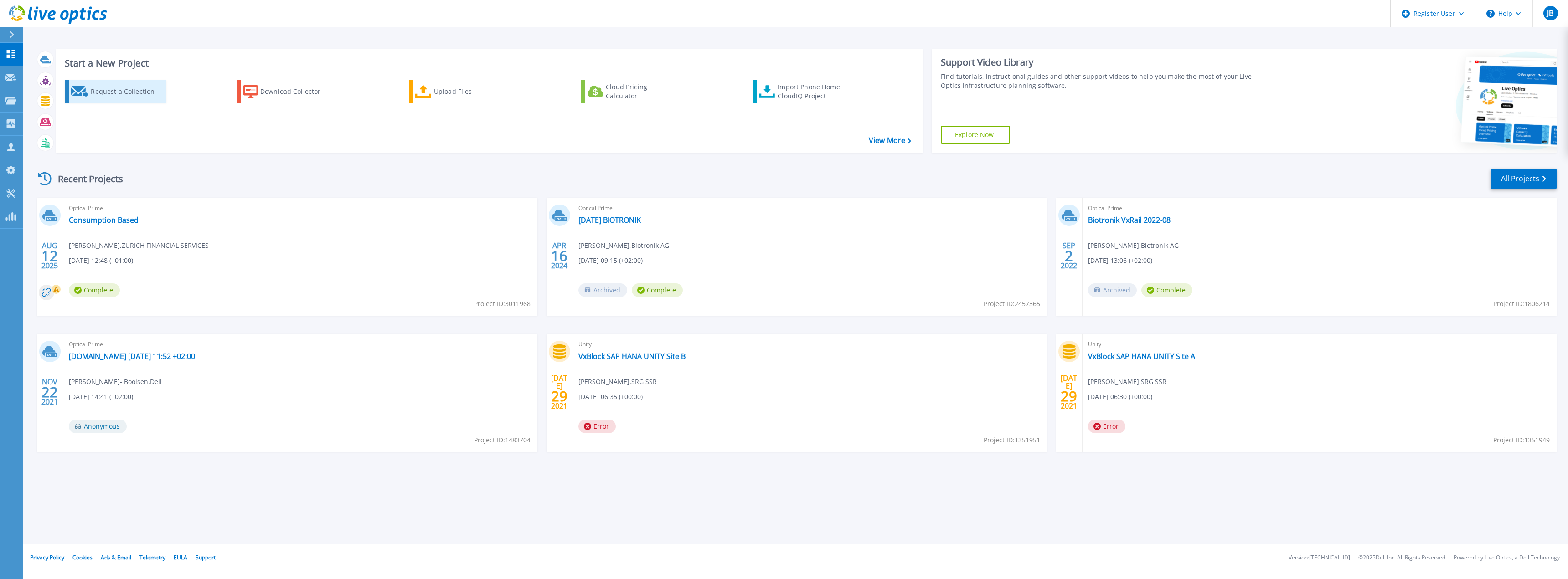
click at [112, 91] on div "Request a Collection" at bounding box center [127, 92] width 73 height 18
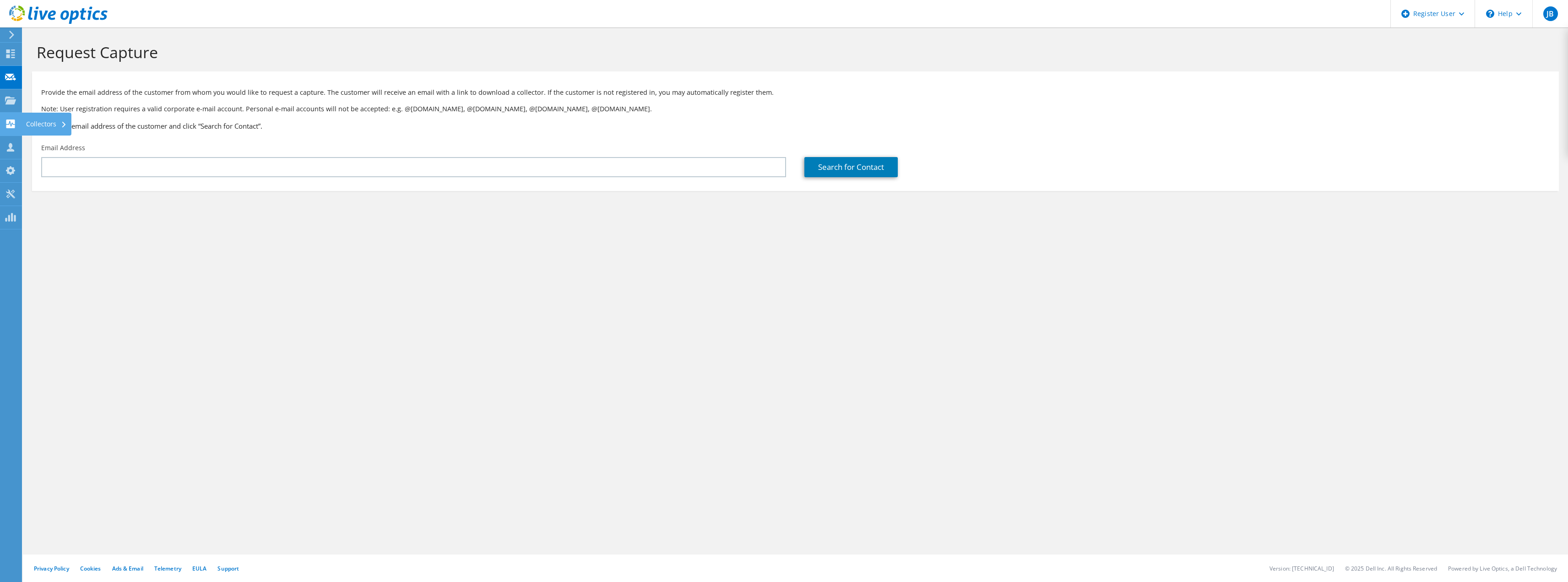
click at [35, 119] on div "Collectors" at bounding box center [46, 123] width 50 height 23
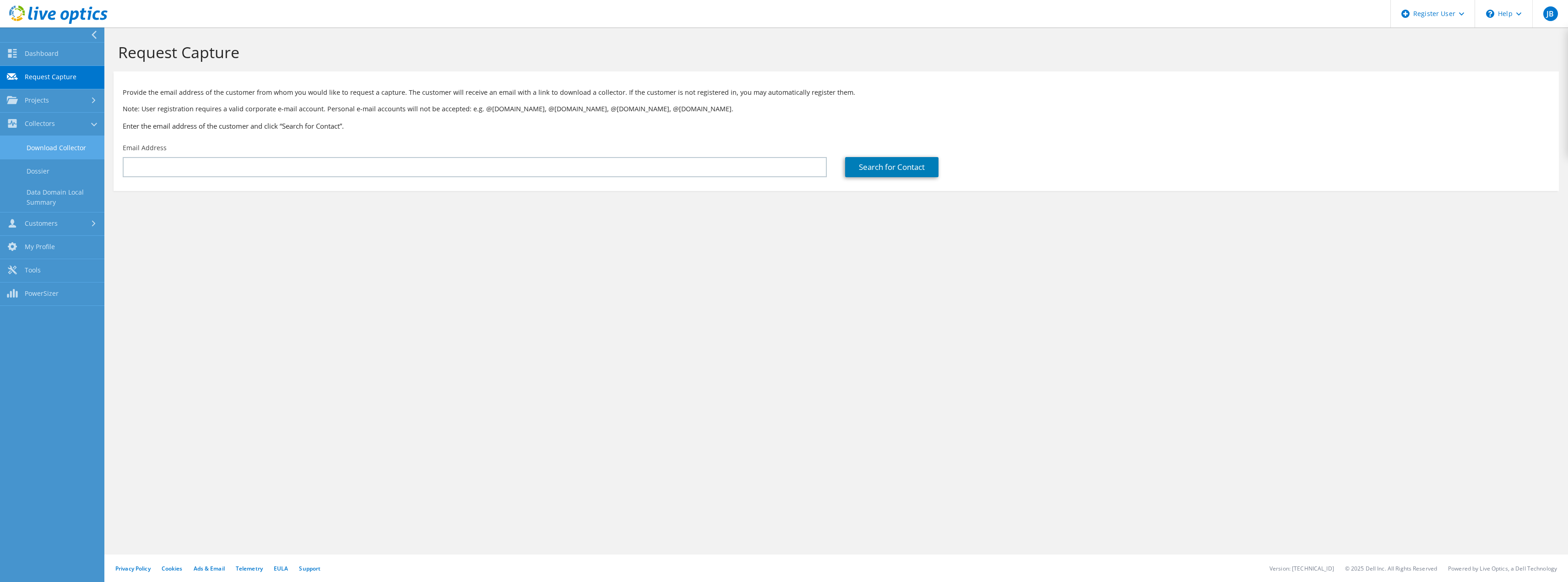
click at [52, 145] on link "Download Collector" at bounding box center [52, 147] width 105 height 23
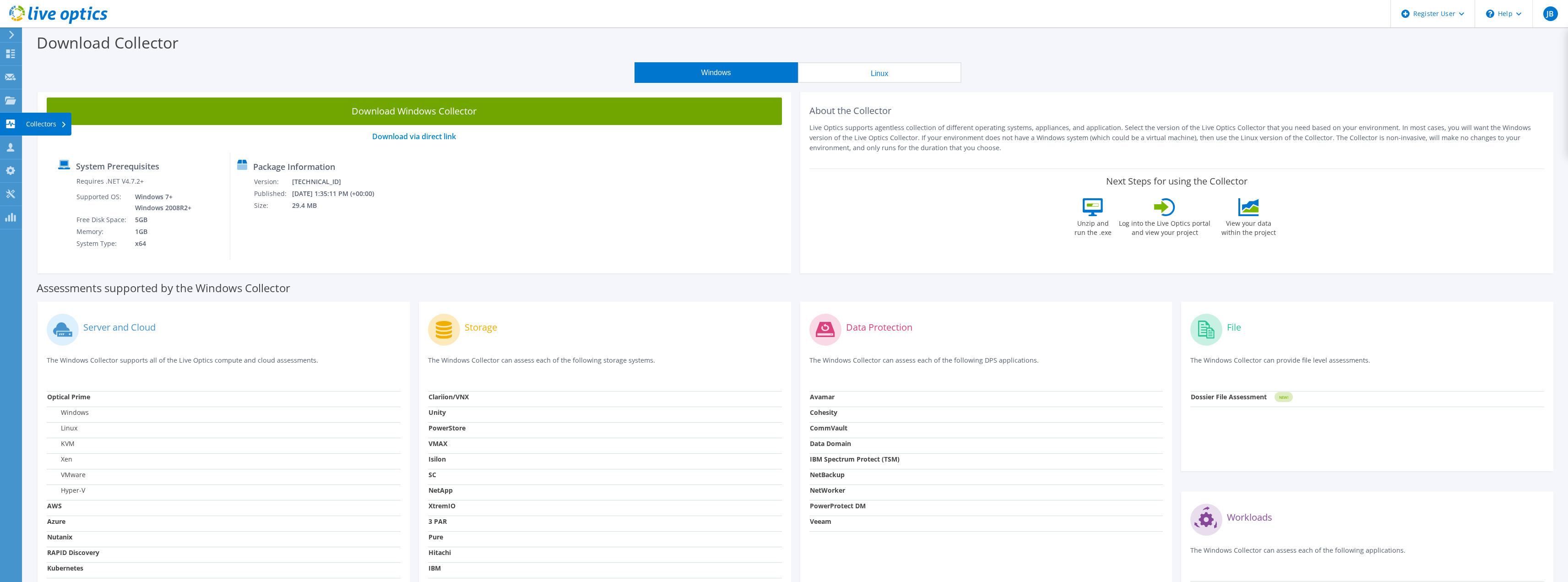
click at [41, 126] on div "Collectors" at bounding box center [46, 123] width 50 height 23
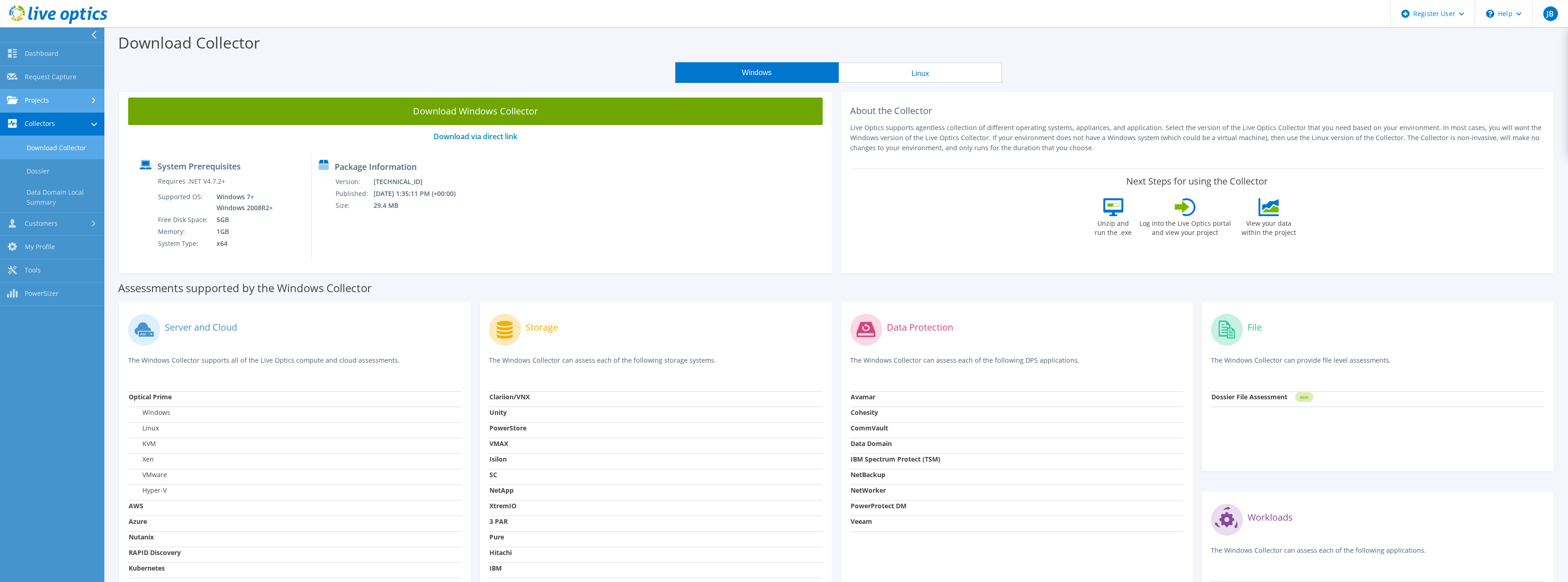
click at [54, 98] on link "Projects" at bounding box center [52, 101] width 105 height 23
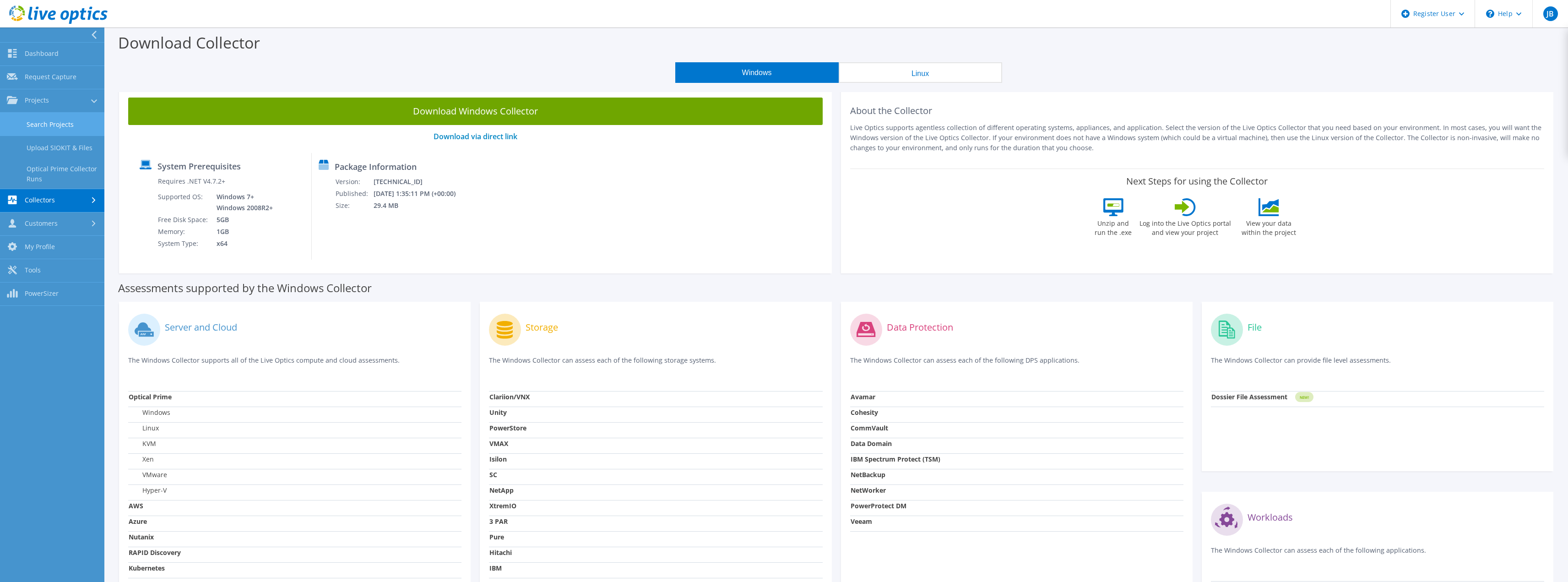
click at [54, 120] on link "Search Projects" at bounding box center [52, 124] width 105 height 23
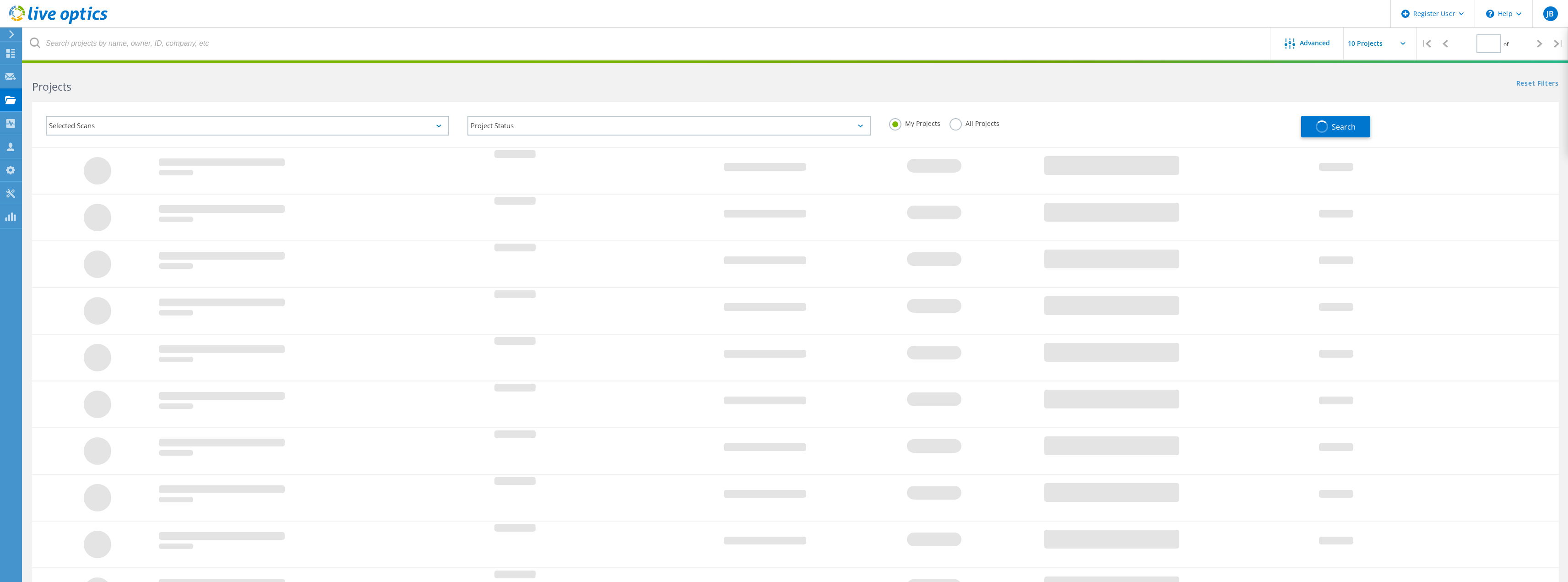
type input "1"
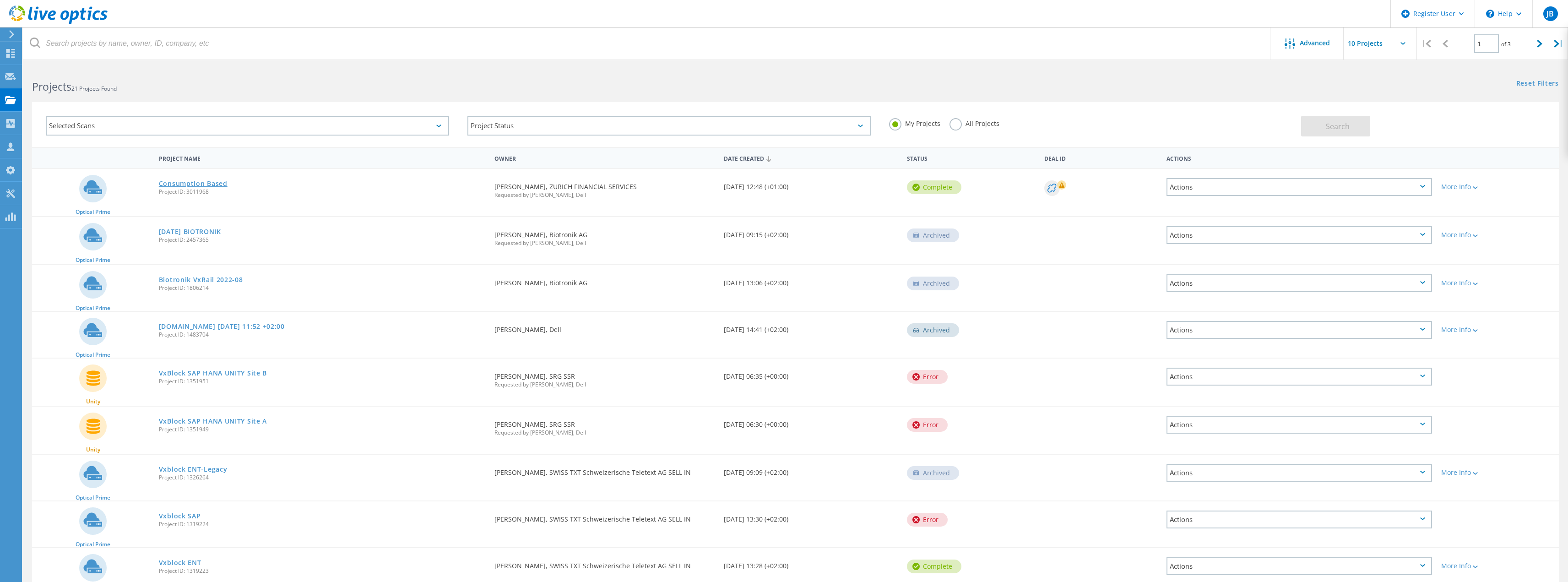
click at [191, 182] on link "Consumption Based" at bounding box center [193, 183] width 68 height 6
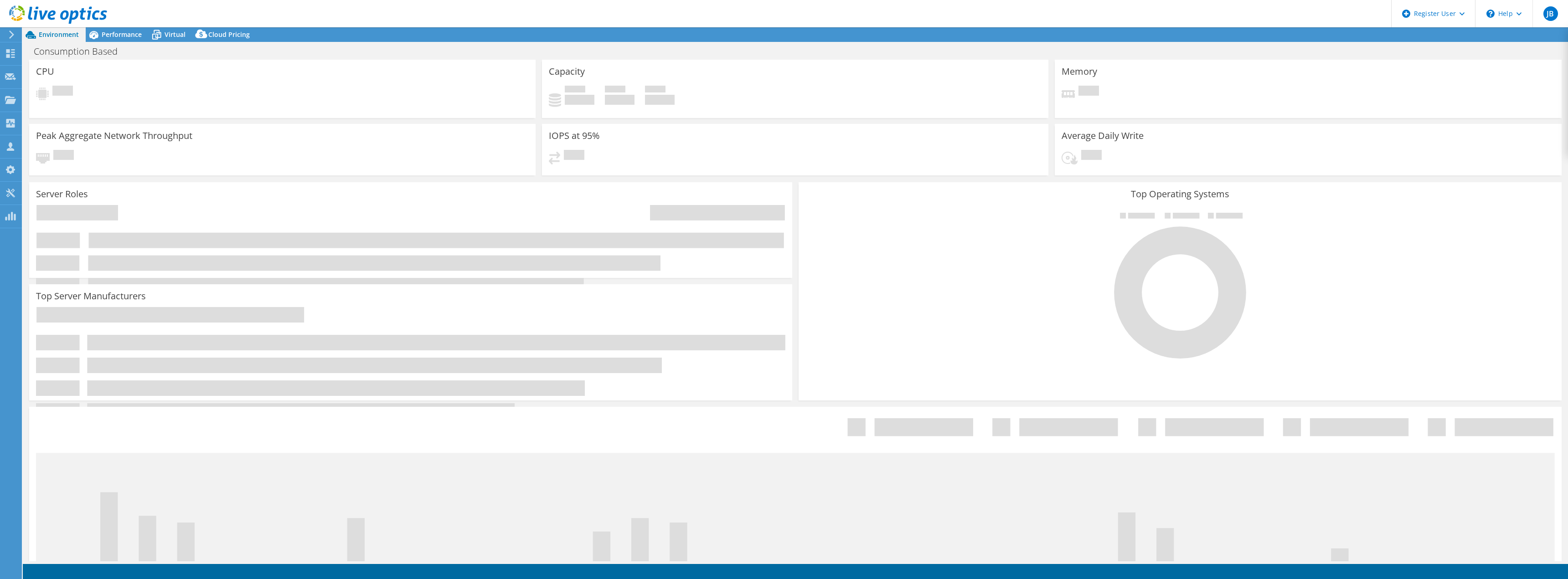
select select "USD"
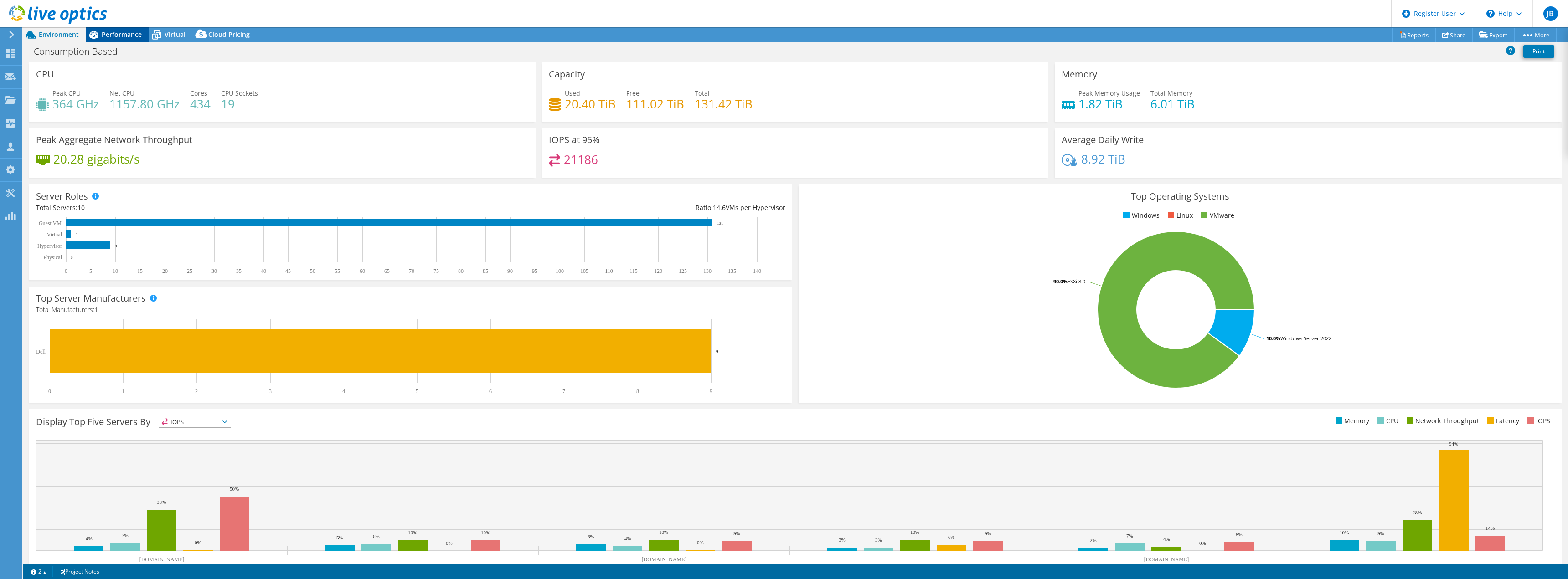
click at [134, 32] on span "Performance" at bounding box center [122, 34] width 40 height 9
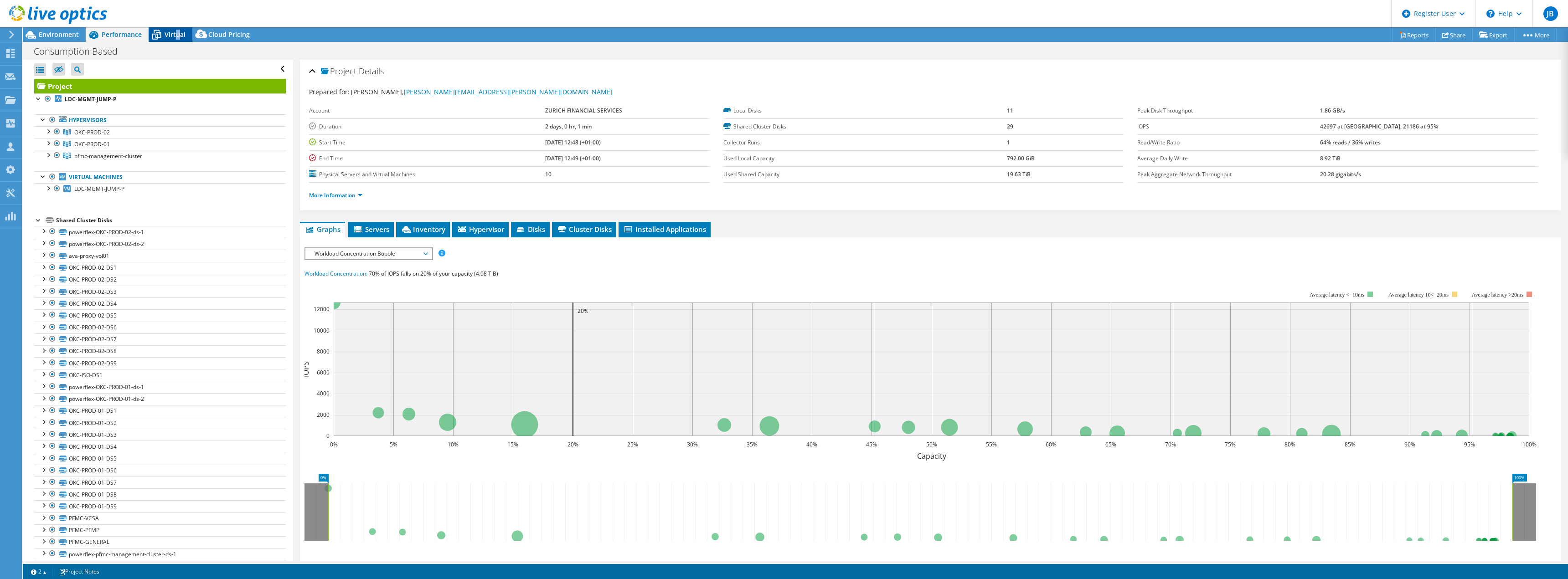
click at [177, 38] on span "Virtual" at bounding box center [175, 34] width 21 height 9
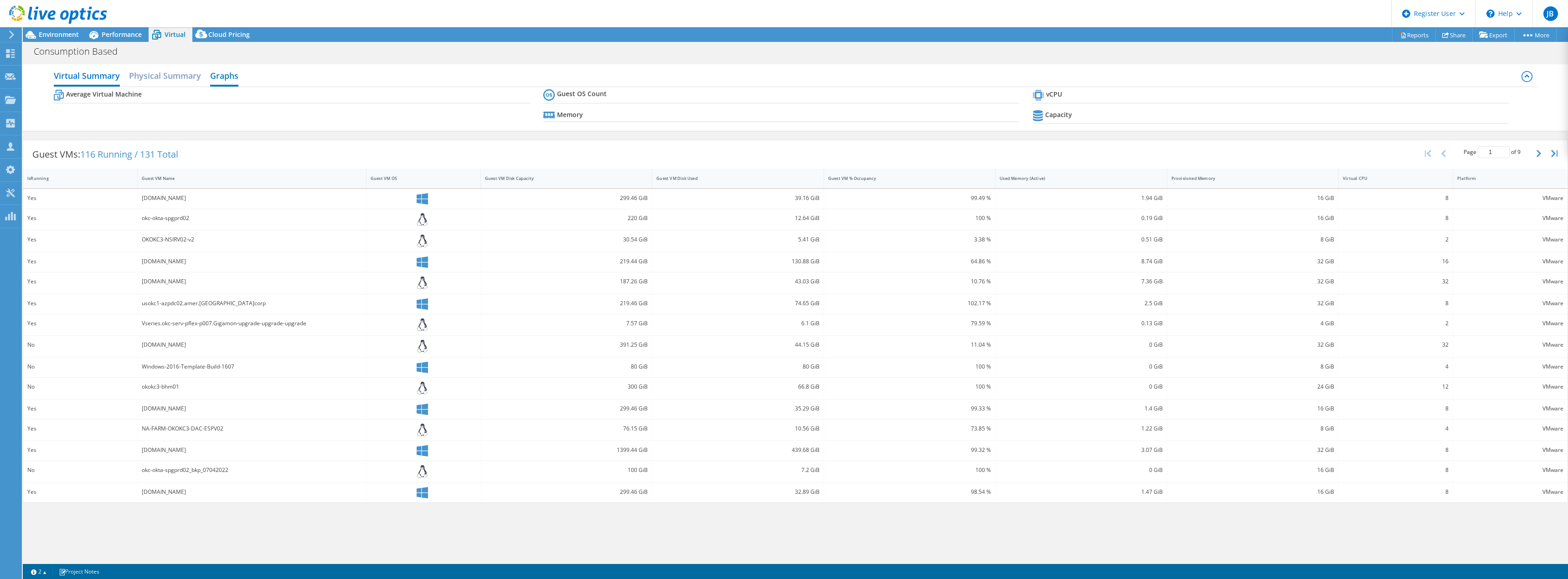
click at [228, 75] on h2 "Graphs" at bounding box center [224, 76] width 28 height 20
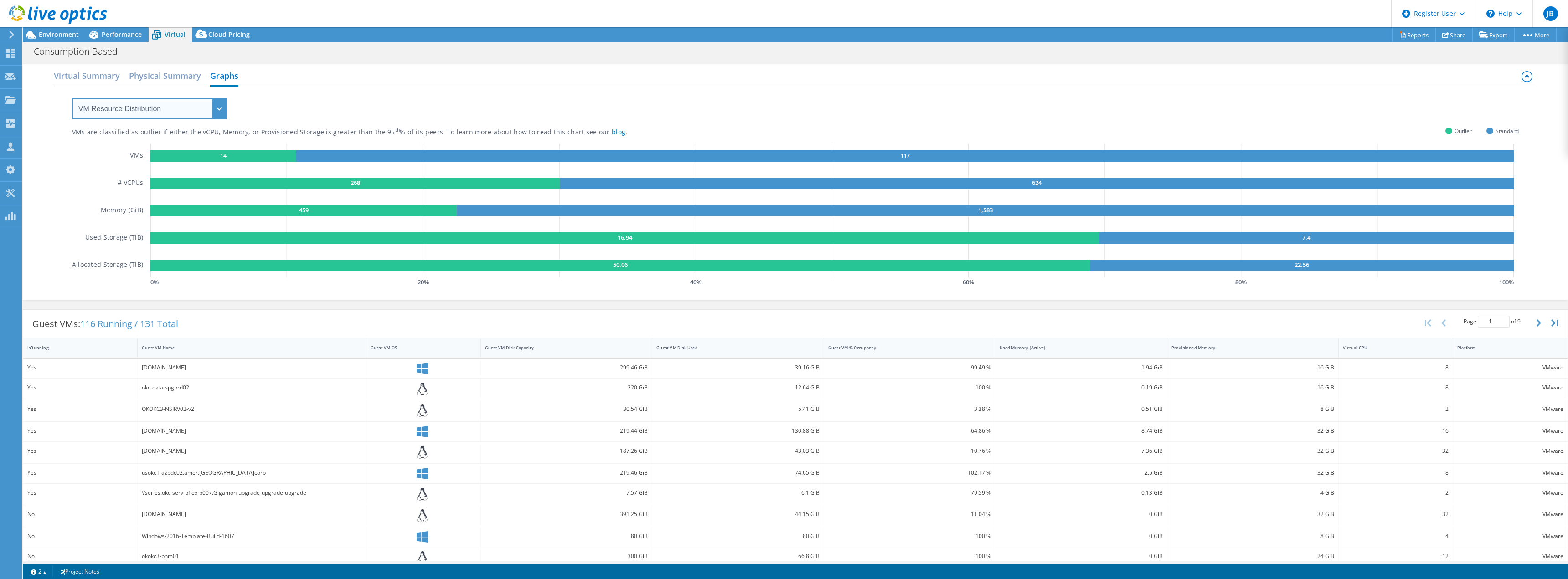
click at [146, 105] on select "VM Resource Distribution Provisioning Contrast Over Provisioning" at bounding box center [149, 109] width 155 height 21
select select "Over Provisioning"
click at [72, 99] on select "VM Resource Distribution Provisioning Contrast Over Provisioning" at bounding box center [149, 109] width 155 height 21
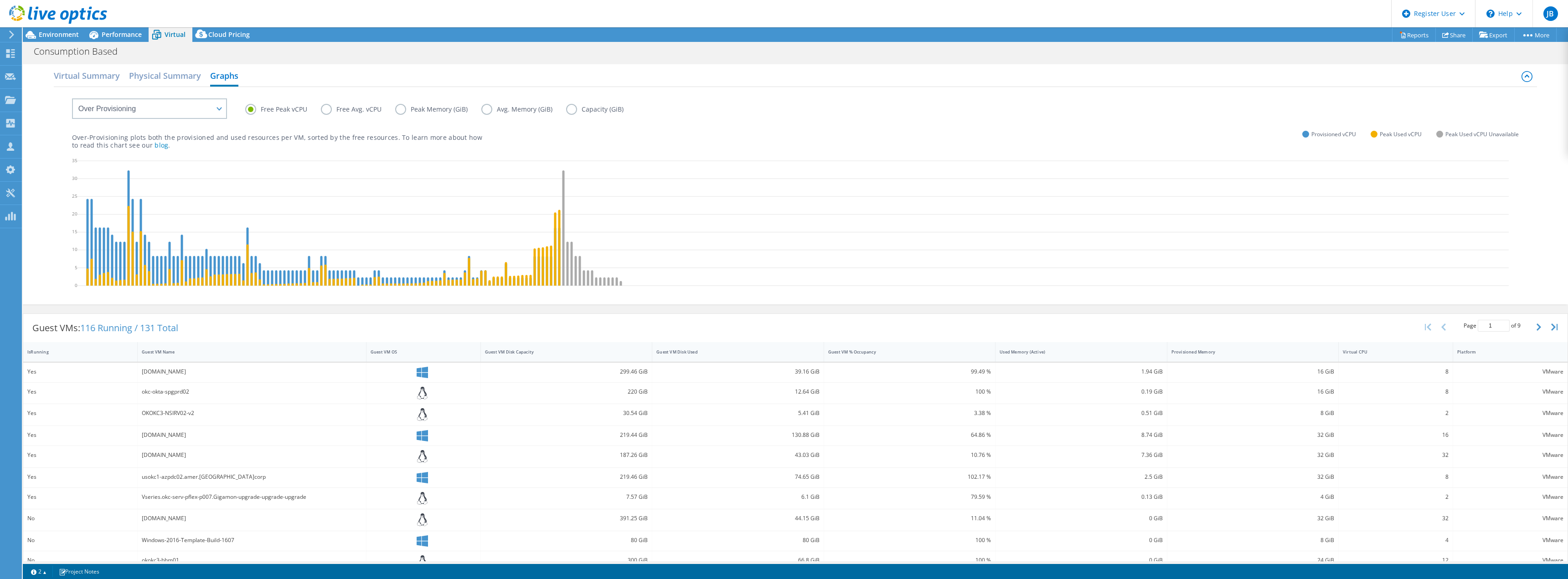
click at [399, 110] on label "Peak Memory (GiB)" at bounding box center [438, 109] width 86 height 11
click at [0, 0] on input "Peak Memory (GiB)" at bounding box center [0, 0] width 0 height 0
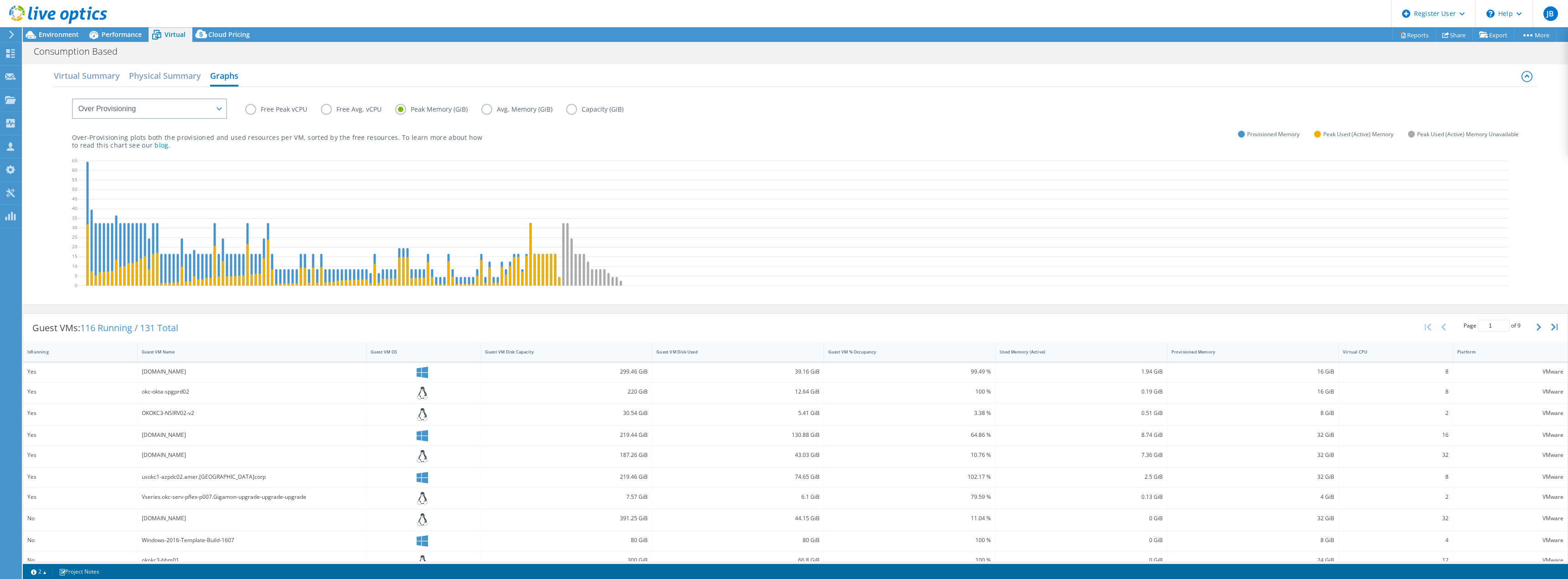
click at [484, 110] on label "Avg. Memory (GiB)" at bounding box center [523, 109] width 85 height 11
click at [0, 0] on input "Avg. Memory (GiB)" at bounding box center [0, 0] width 0 height 0
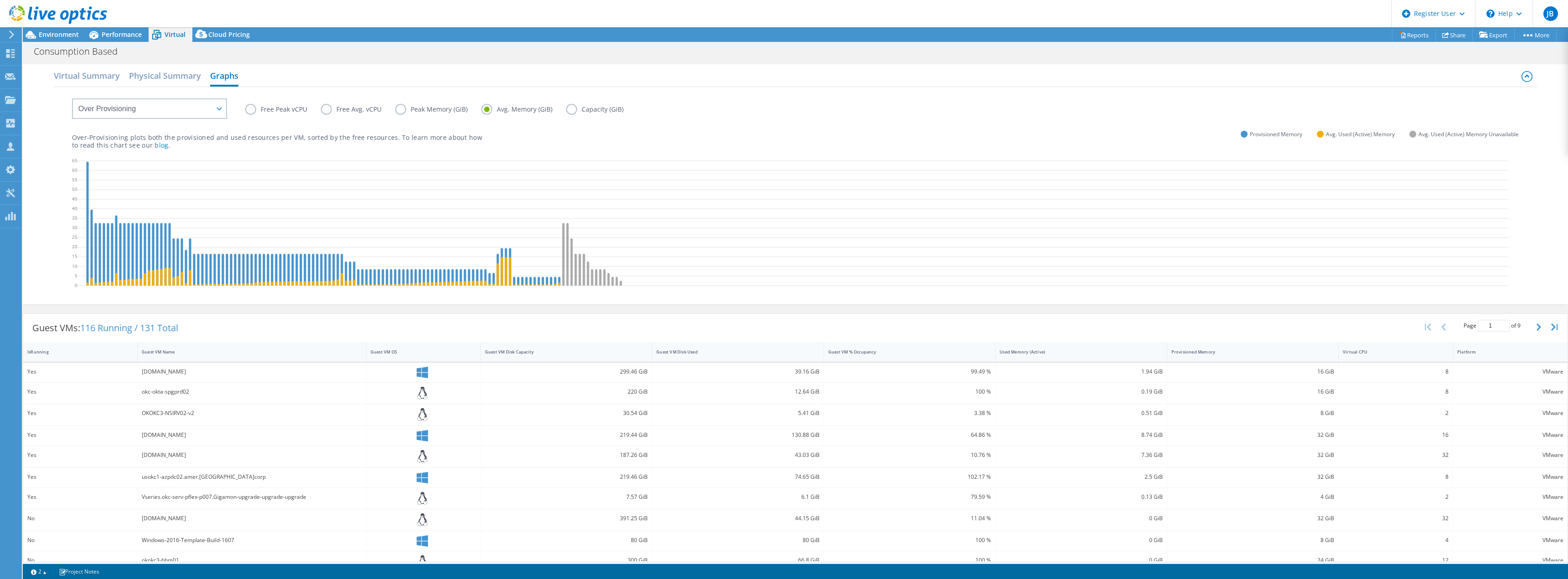
click at [326, 108] on label "Free Avg. vCPU" at bounding box center [358, 109] width 74 height 11
click at [0, 0] on input "Free Avg. vCPU" at bounding box center [0, 0] width 0 height 0
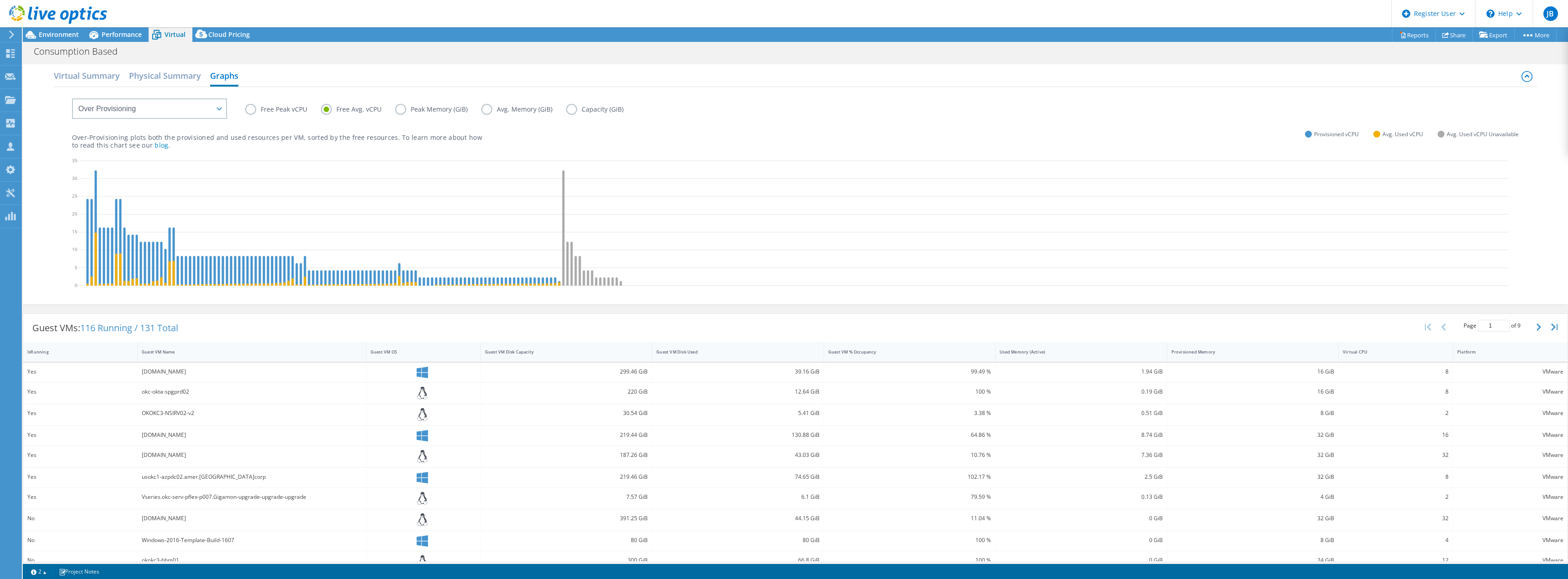
click at [253, 108] on label "Free Peak vCPU" at bounding box center [283, 109] width 75 height 11
click at [0, 0] on input "Free Peak vCPU" at bounding box center [0, 0] width 0 height 0
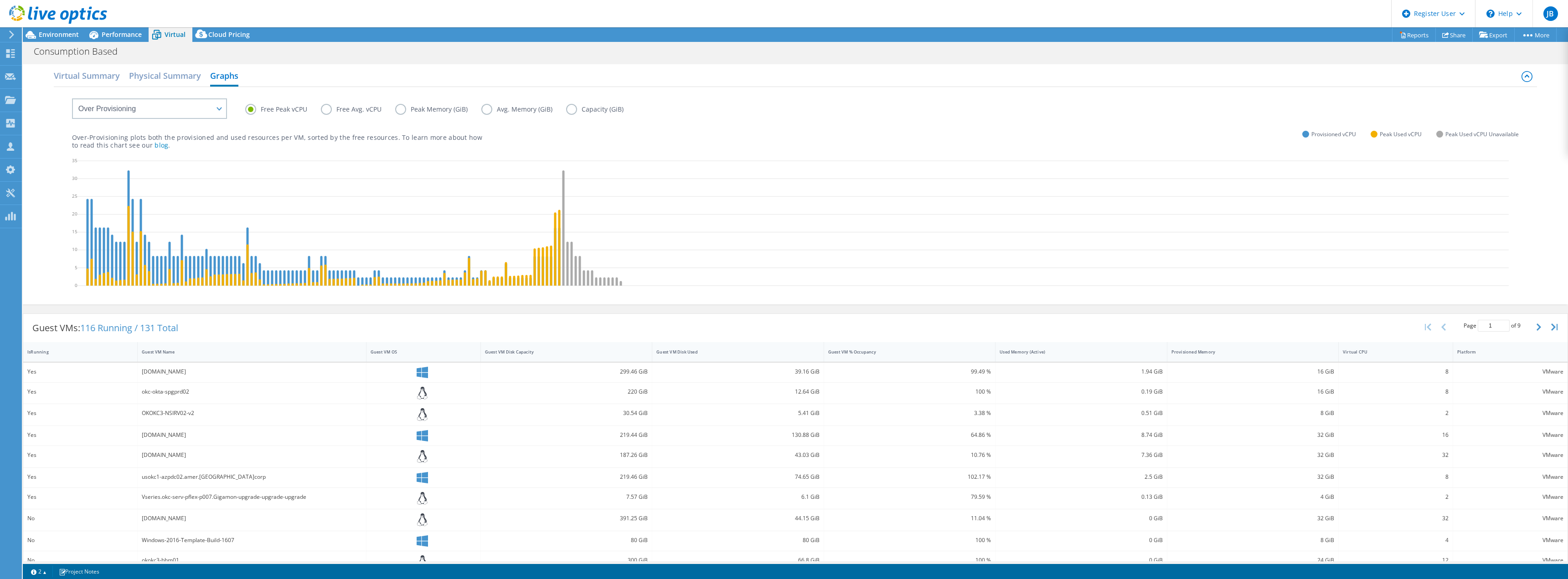
click at [486, 108] on label "Avg. Memory (GiB)" at bounding box center [523, 109] width 85 height 11
click at [0, 0] on input "Avg. Memory (GiB)" at bounding box center [0, 0] width 0 height 0
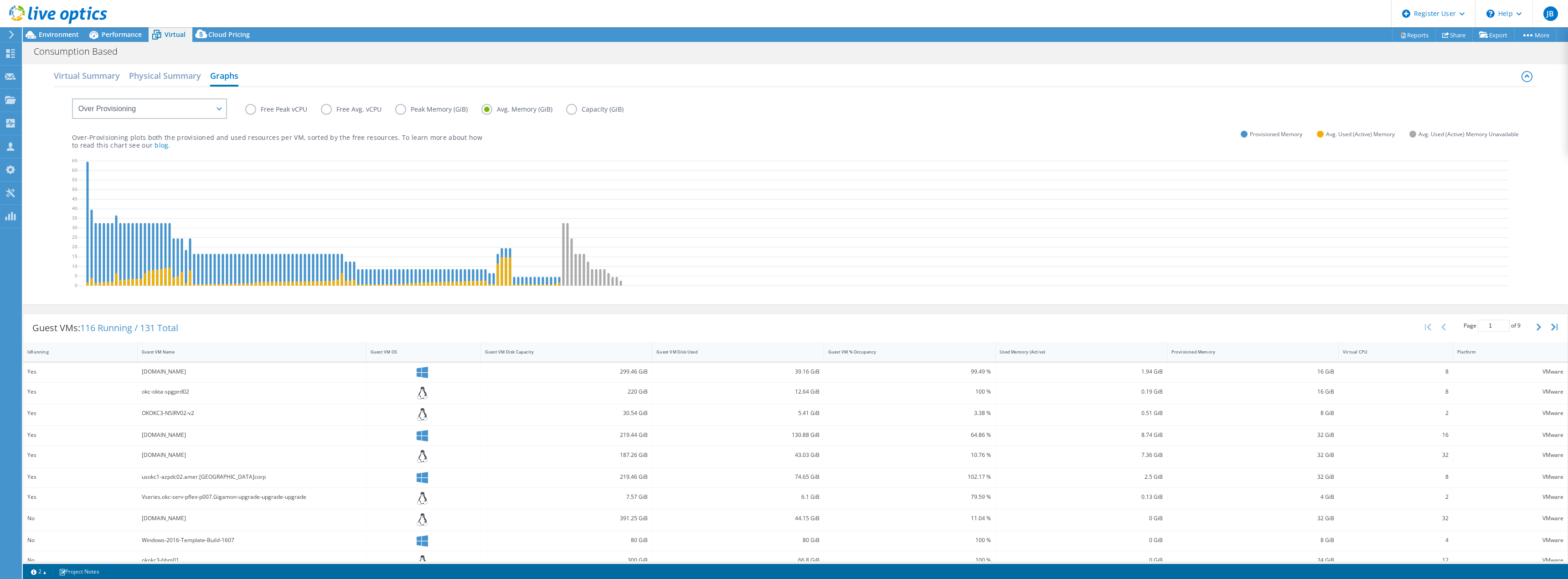
click at [570, 106] on label "Capacity (GiB)" at bounding box center [601, 109] width 71 height 11
click at [0, 0] on input "Capacity (GiB)" at bounding box center [0, 0] width 0 height 0
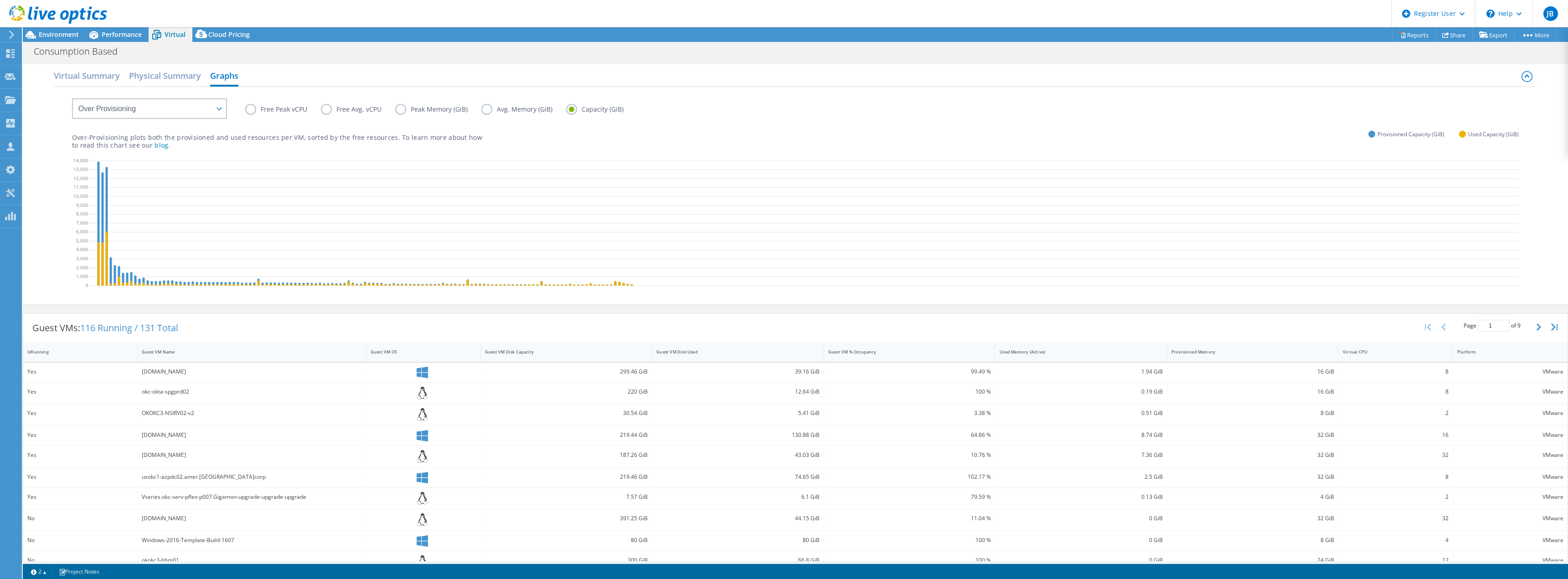
click at [271, 111] on label "Free Peak vCPU" at bounding box center [283, 109] width 75 height 11
click at [0, 0] on input "Free Peak vCPU" at bounding box center [0, 0] width 0 height 0
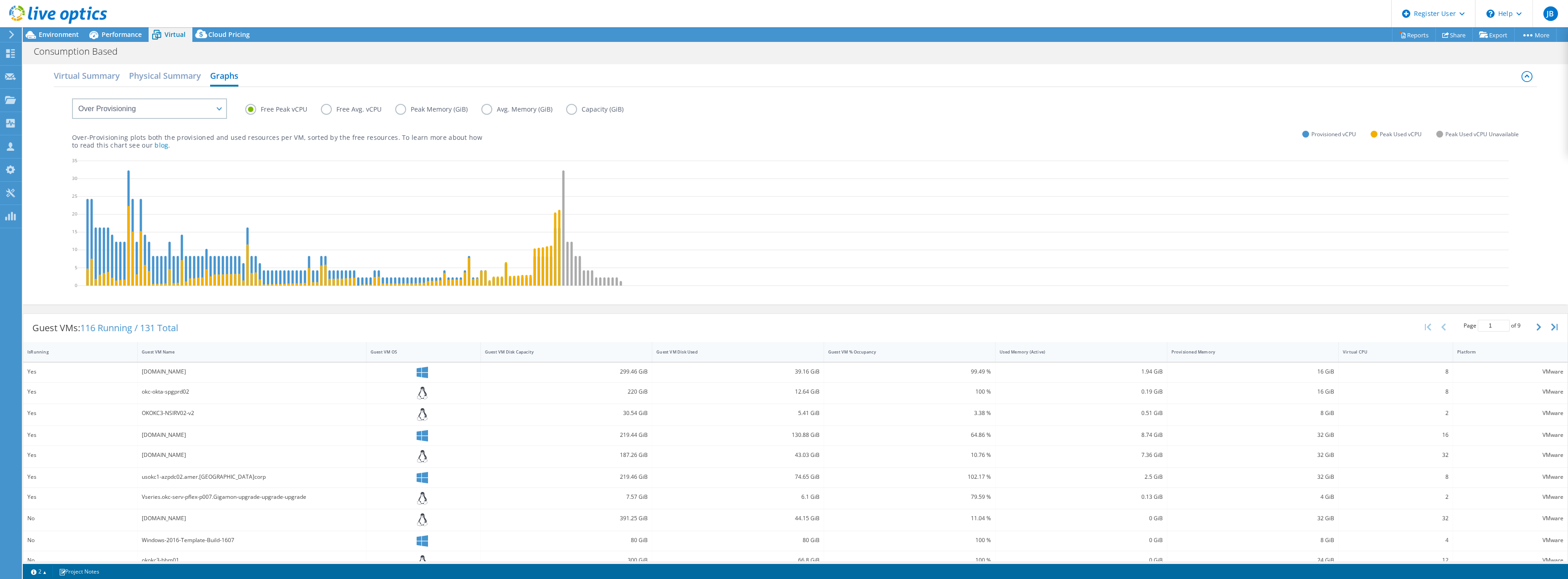
click at [323, 111] on label "Free Avg. vCPU" at bounding box center [358, 109] width 74 height 11
click at [0, 0] on input "Free Avg. vCPU" at bounding box center [0, 0] width 0 height 0
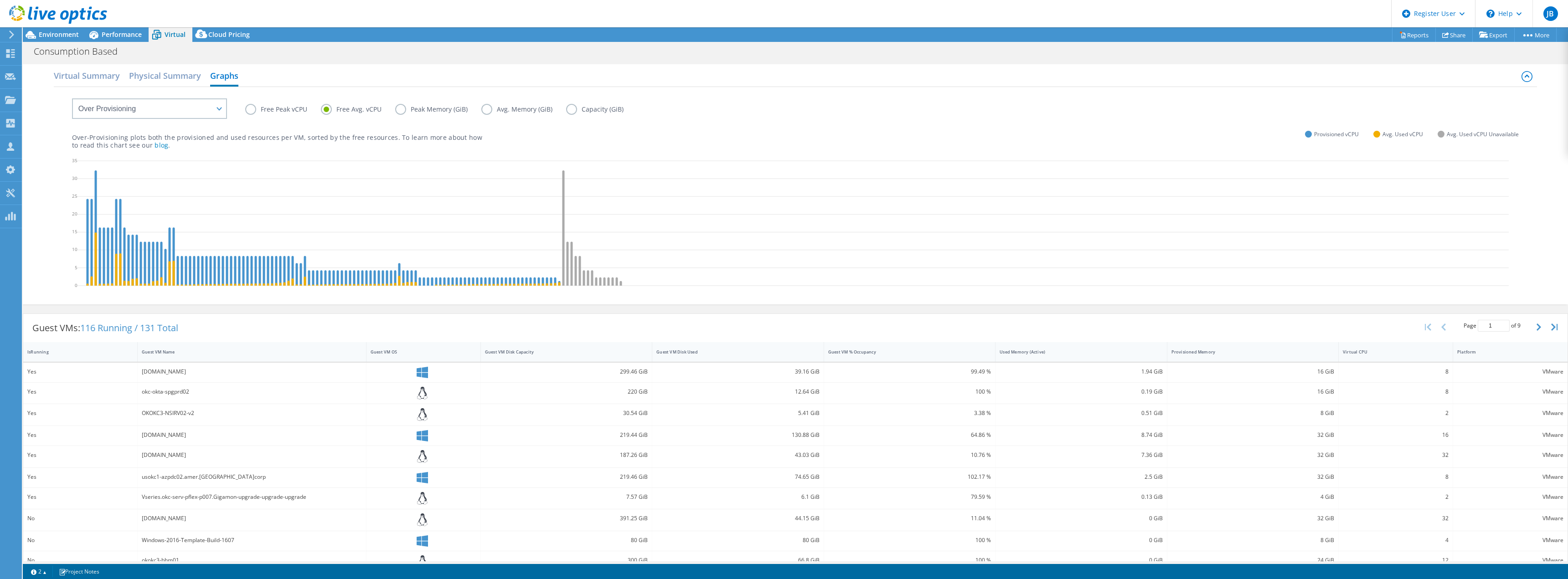
click at [486, 109] on label "Avg. Memory (GiB)" at bounding box center [523, 109] width 85 height 11
click at [0, 0] on input "Avg. Memory (GiB)" at bounding box center [0, 0] width 0 height 0
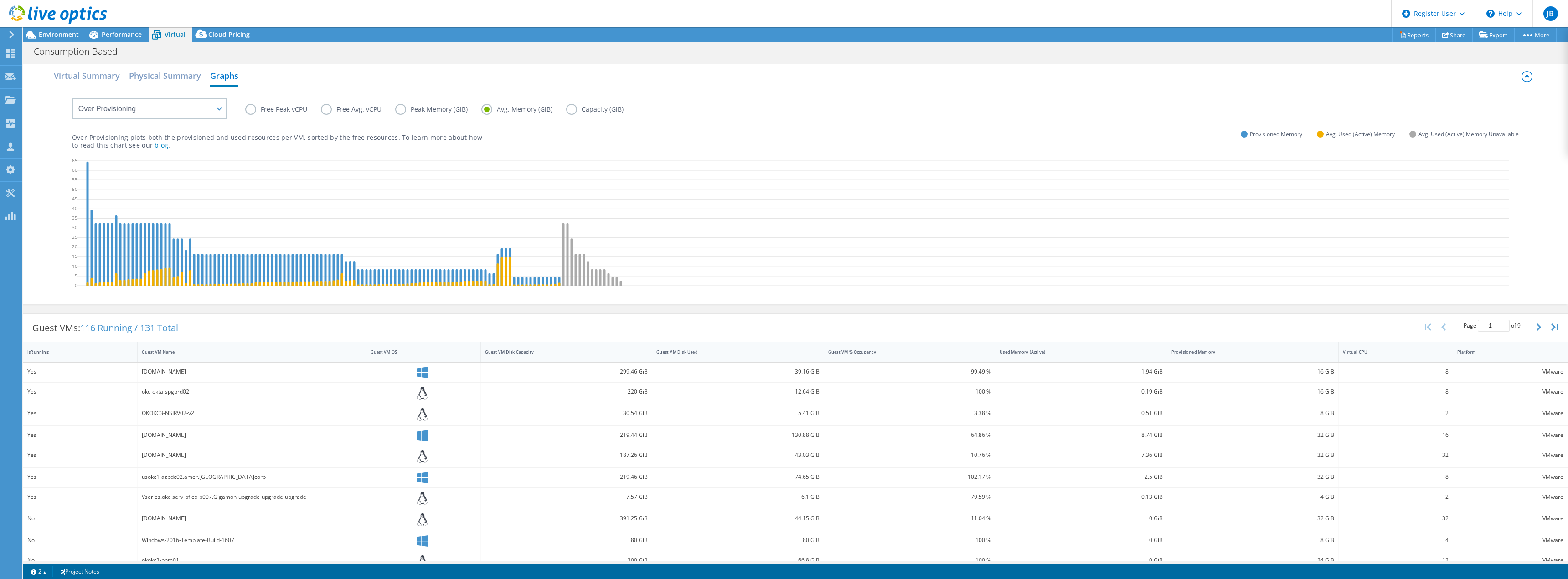
click at [396, 109] on label "Peak Memory (GiB)" at bounding box center [438, 109] width 86 height 11
click at [0, 0] on input "Peak Memory (GiB)" at bounding box center [0, 0] width 0 height 0
